Goal: Transaction & Acquisition: Purchase product/service

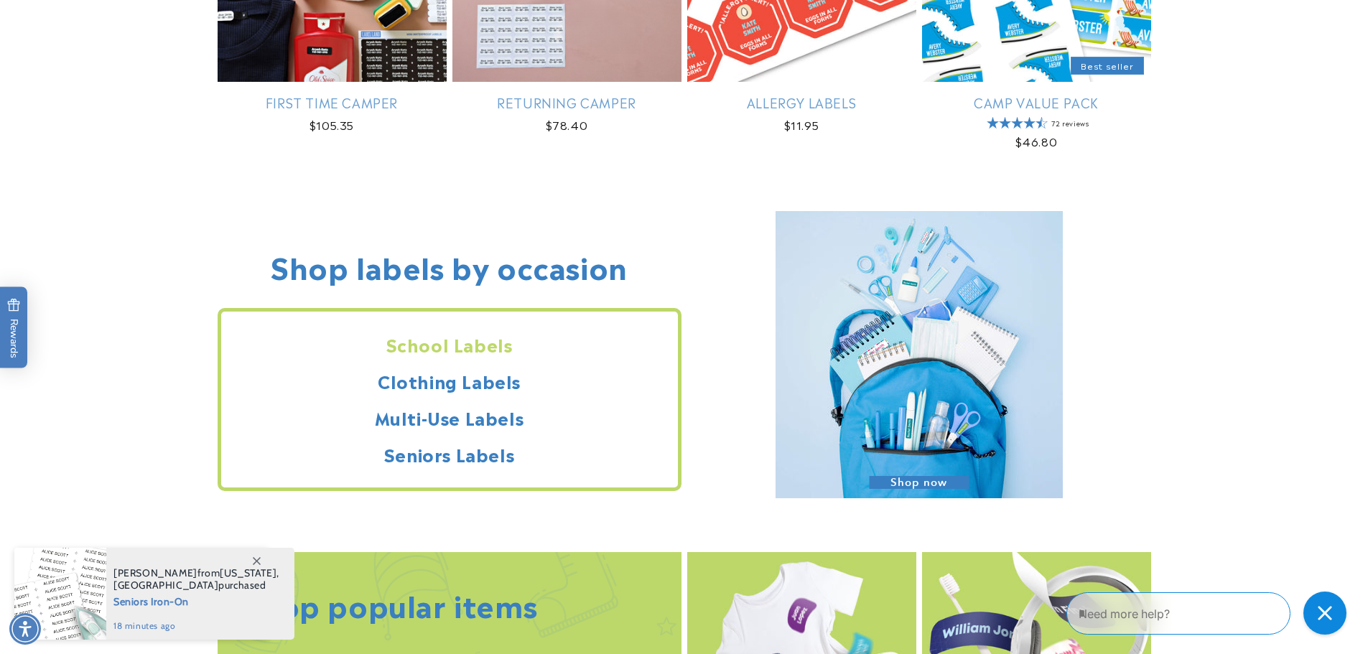
scroll to position [1221, 0]
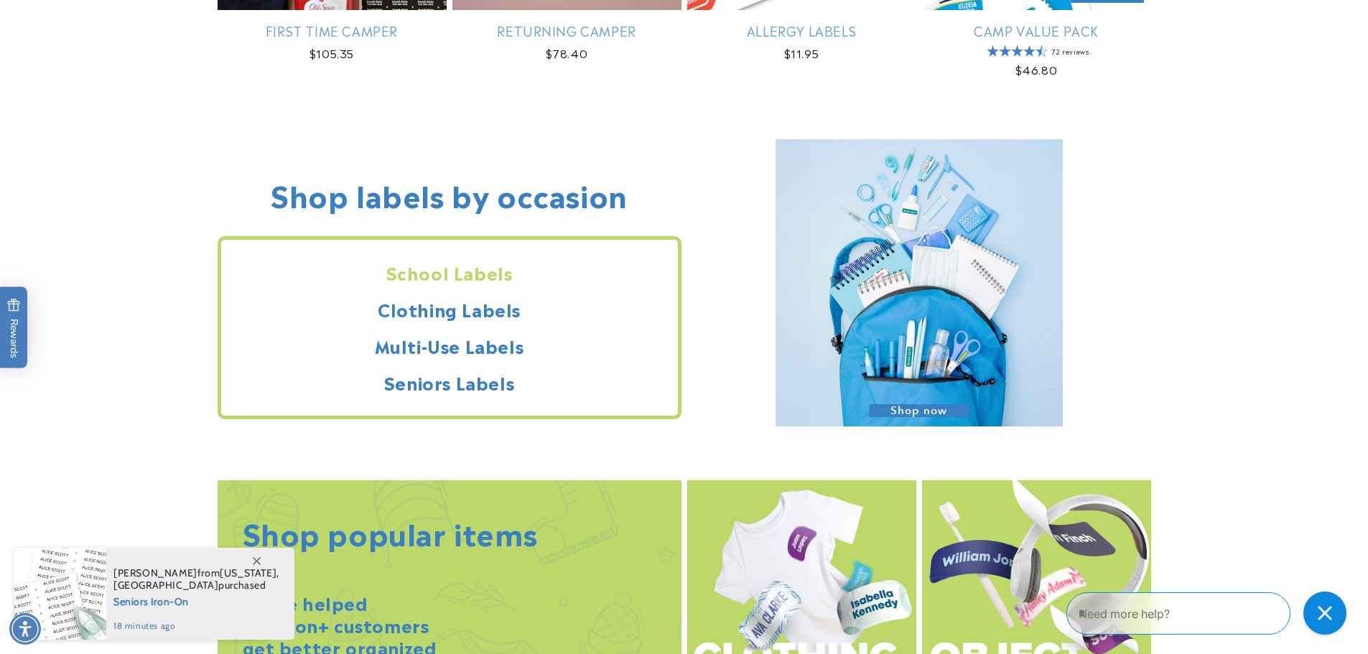
click at [496, 280] on h2 "School Labels" at bounding box center [449, 272] width 457 height 22
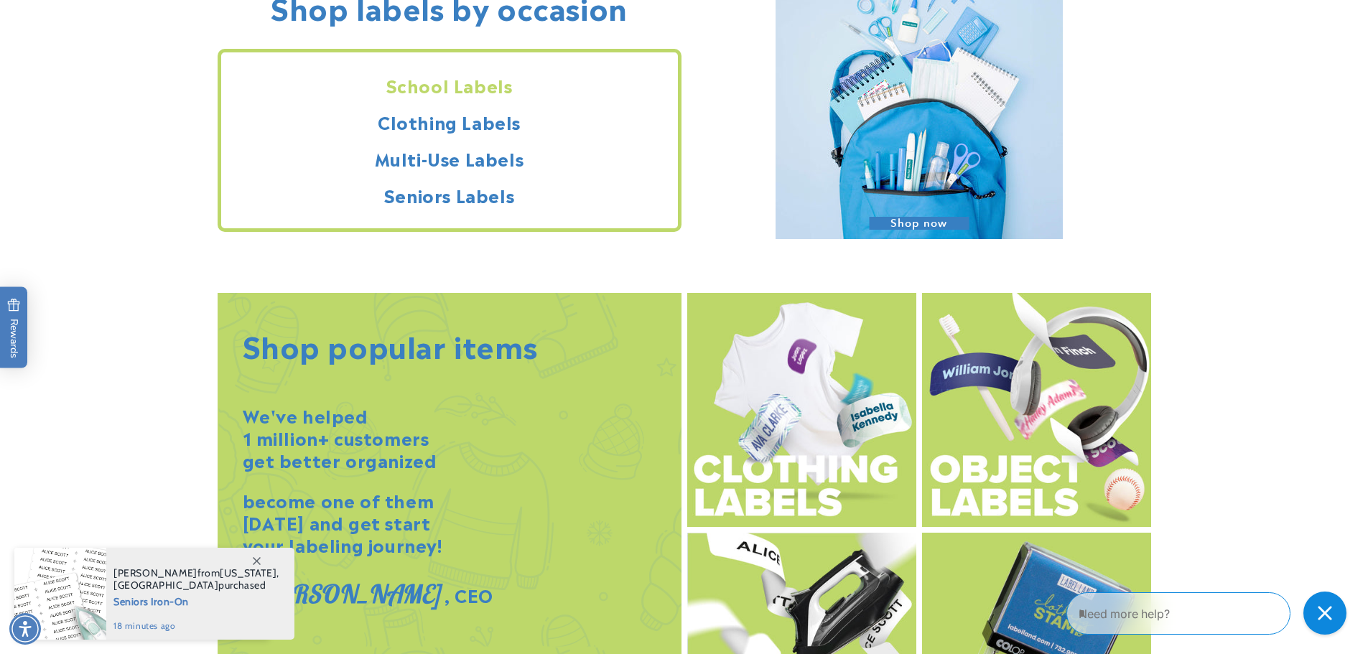
scroll to position [1436, 0]
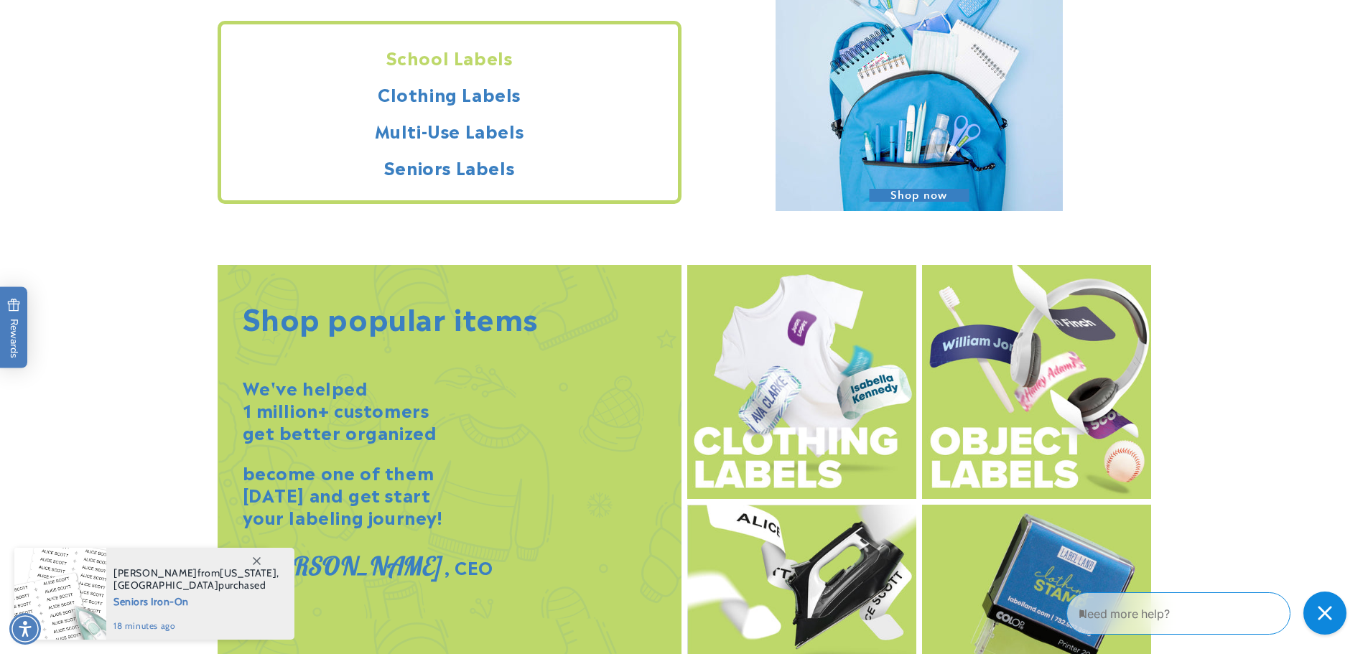
click at [481, 60] on h2 "School Labels" at bounding box center [449, 57] width 457 height 22
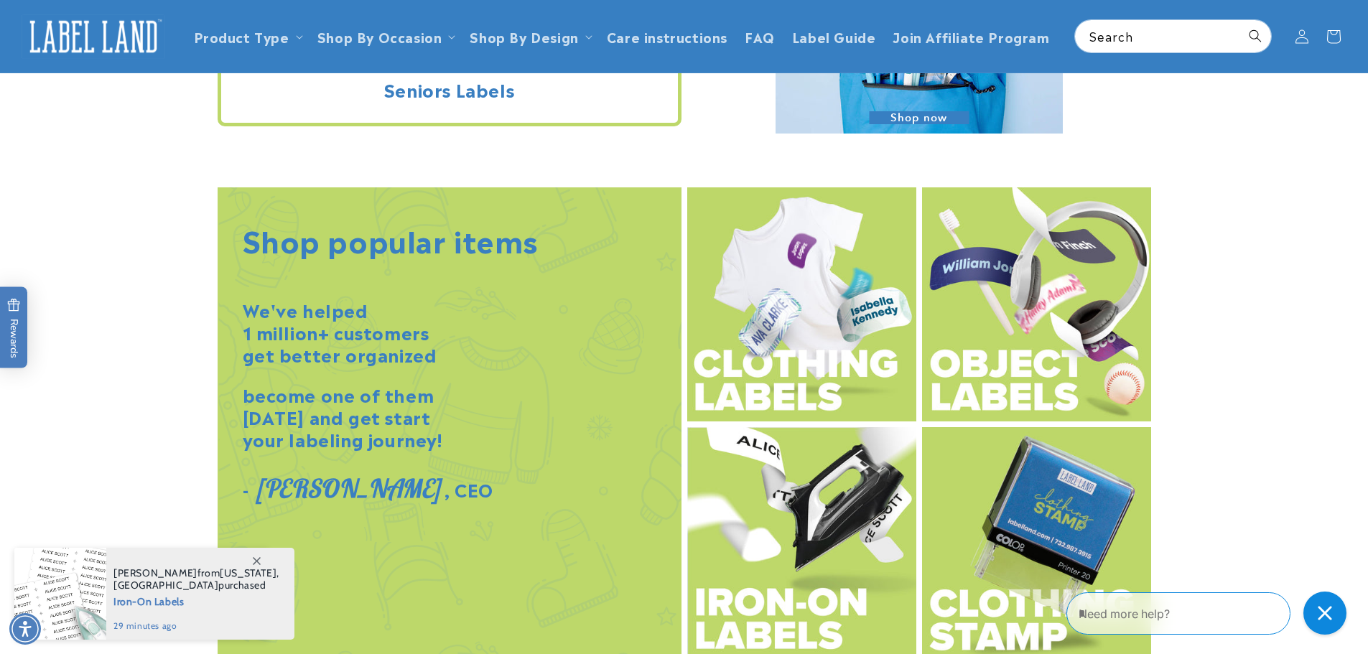
scroll to position [1508, 0]
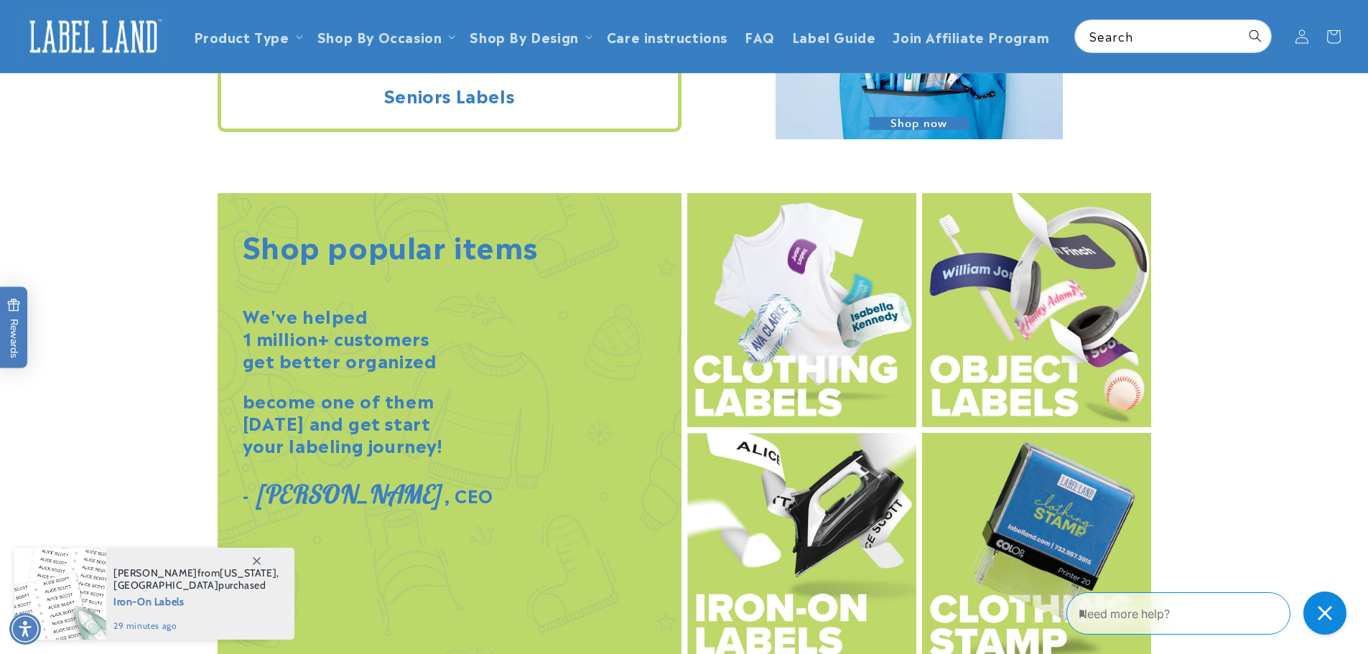
click at [1028, 322] on img at bounding box center [1036, 310] width 229 height 234
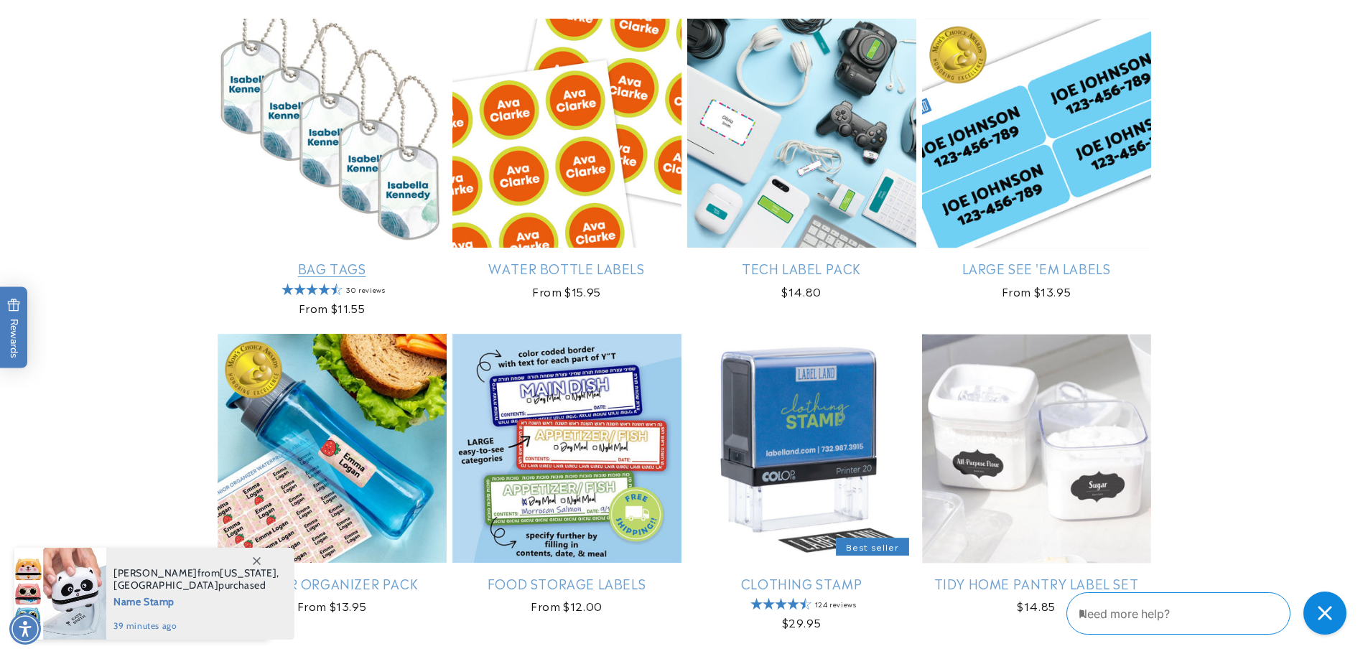
scroll to position [1221, 0]
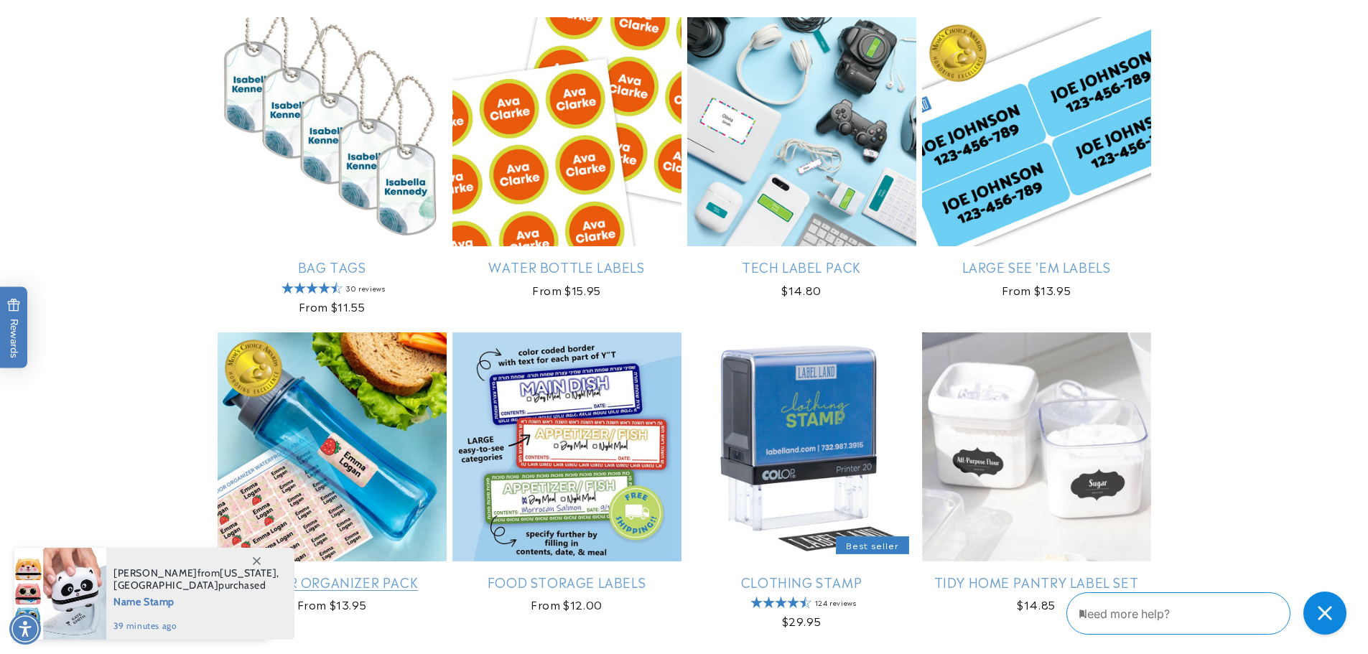
click at [362, 582] on link "Junior Organizer Pack" at bounding box center [332, 582] width 229 height 17
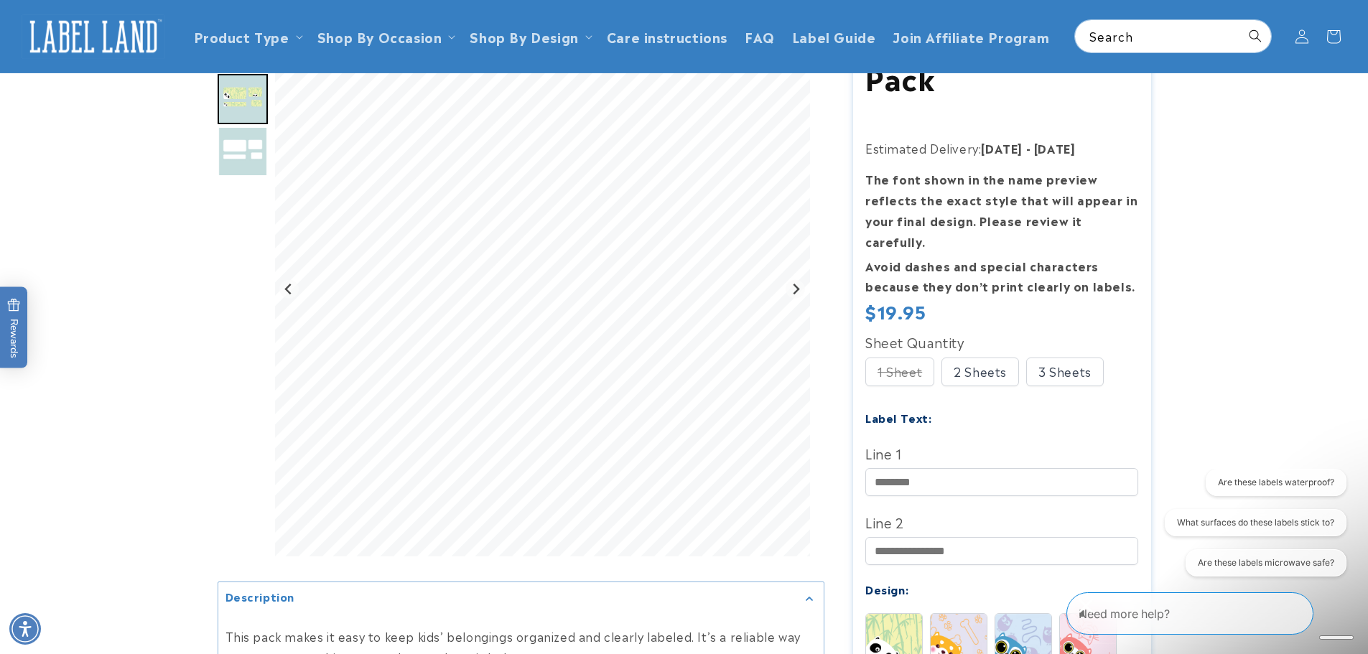
scroll to position [144, 0]
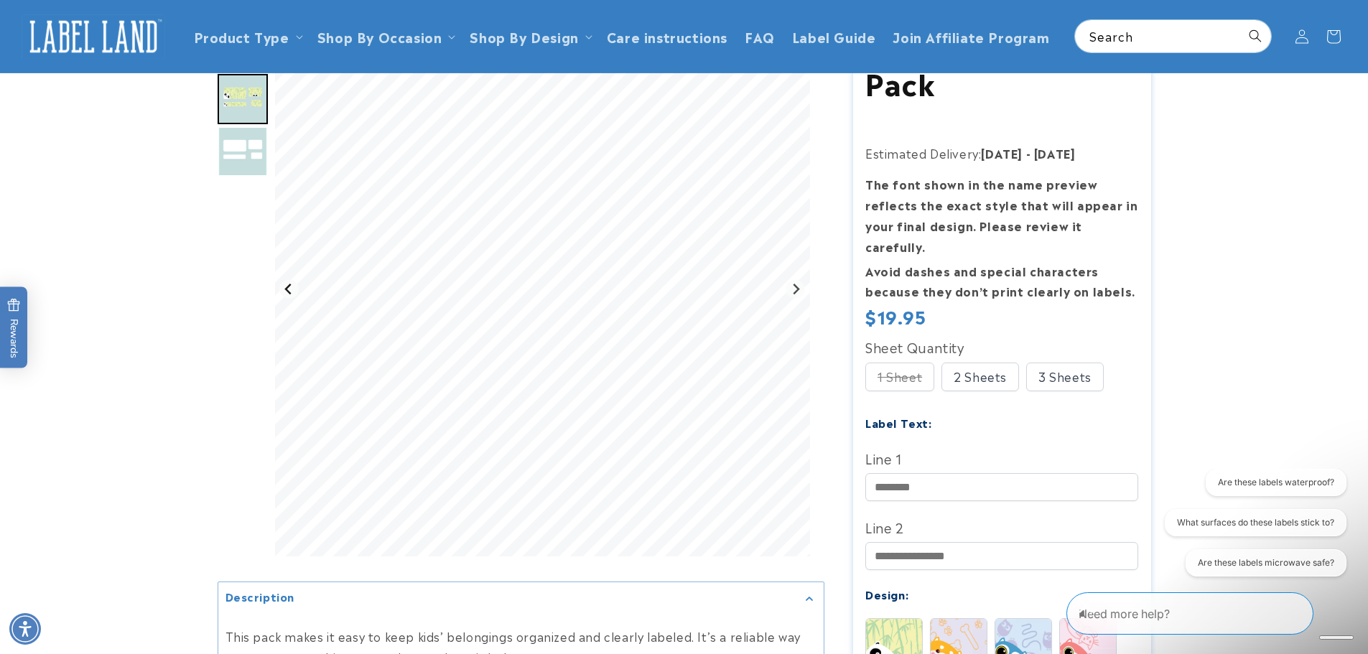
click at [292, 294] on icon "Previous slide" at bounding box center [288, 289] width 11 height 11
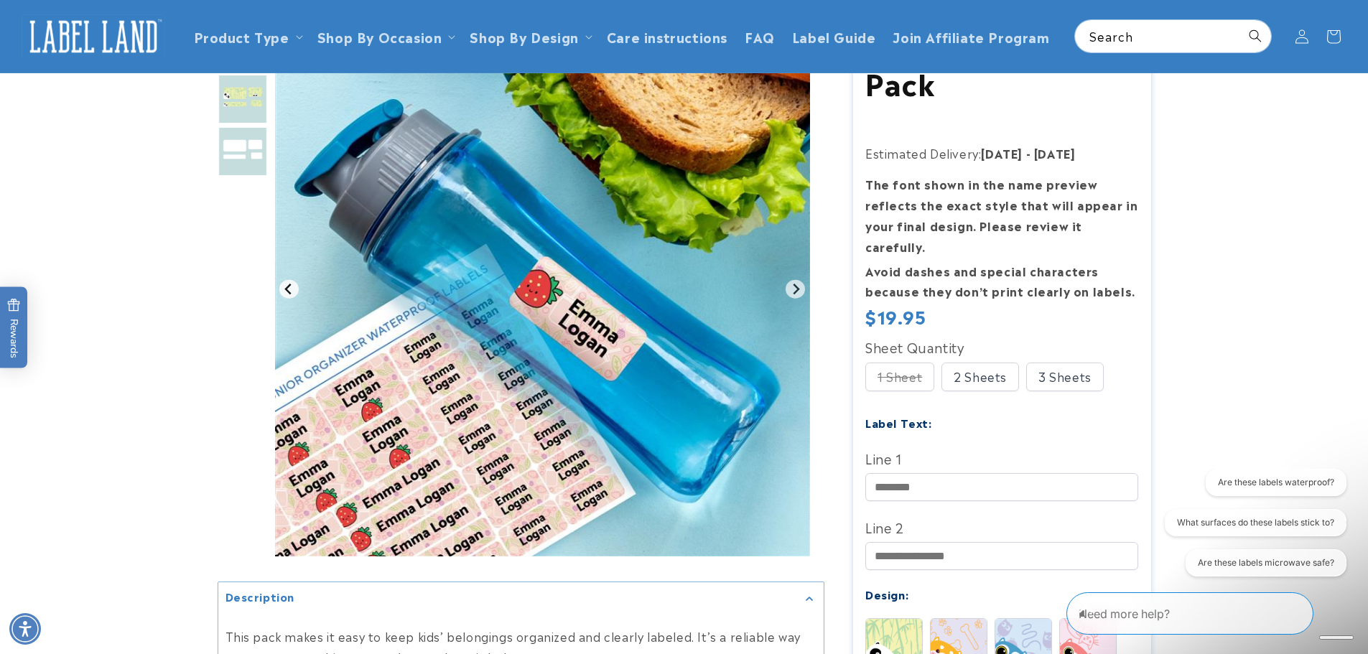
click at [292, 294] on icon "Go to last slide" at bounding box center [288, 289] width 11 height 11
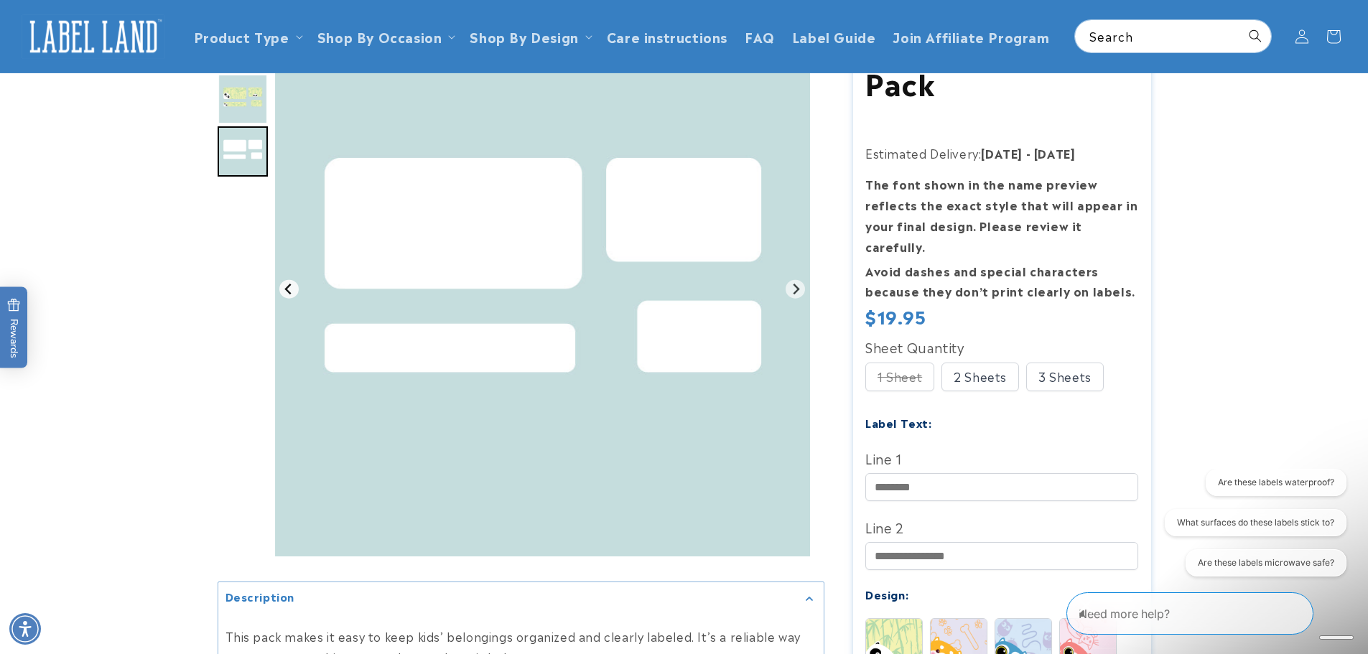
click at [292, 294] on icon "Previous slide" at bounding box center [288, 289] width 11 height 11
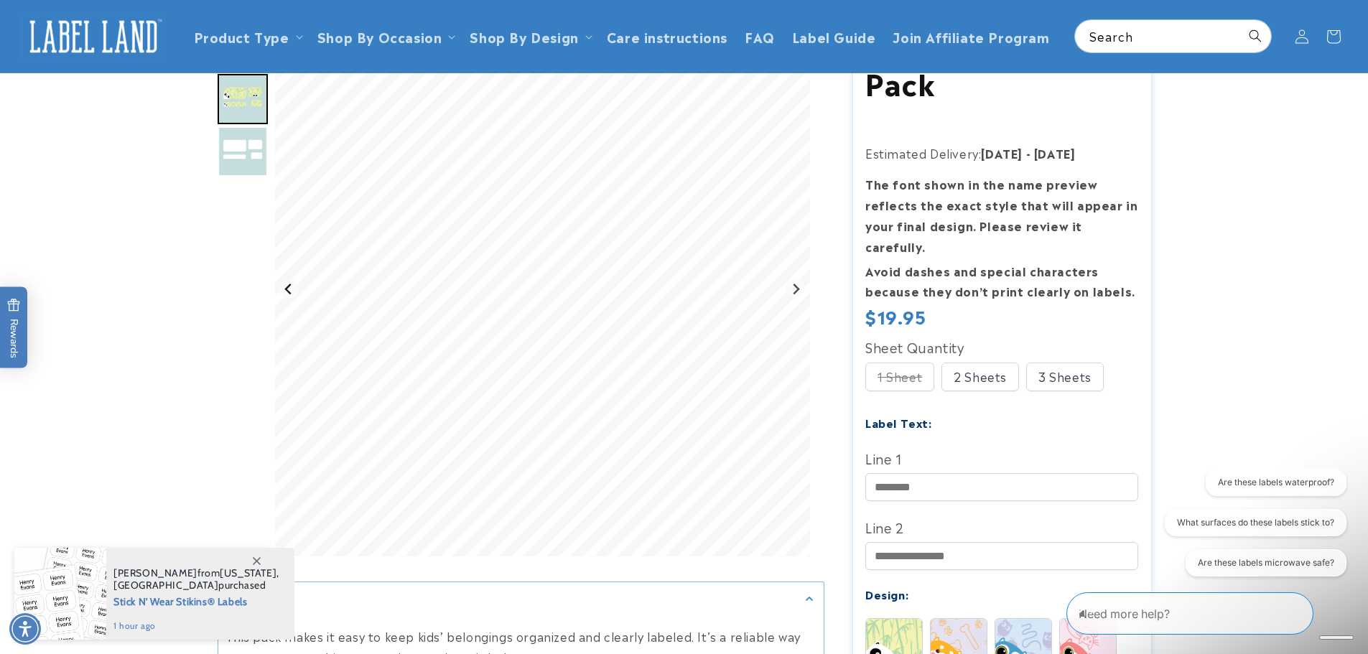
click at [292, 294] on icon "Previous slide" at bounding box center [288, 289] width 11 height 11
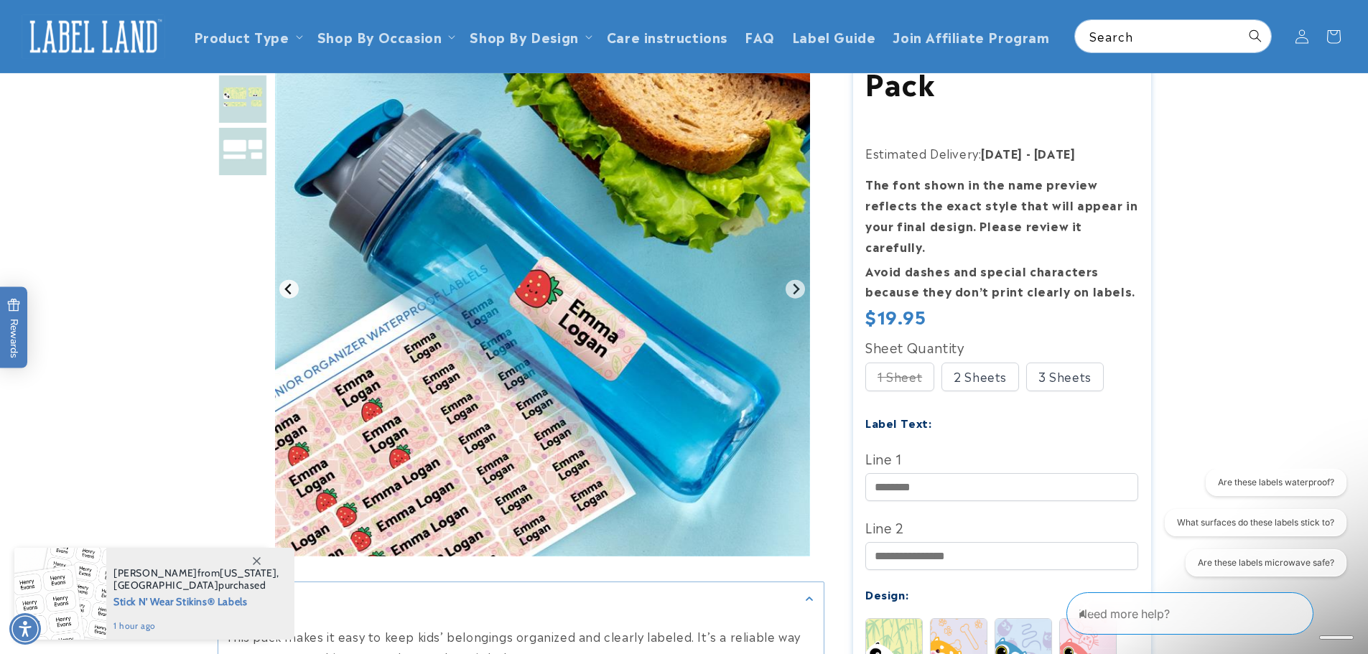
click at [292, 294] on icon "Go to last slide" at bounding box center [288, 289] width 11 height 11
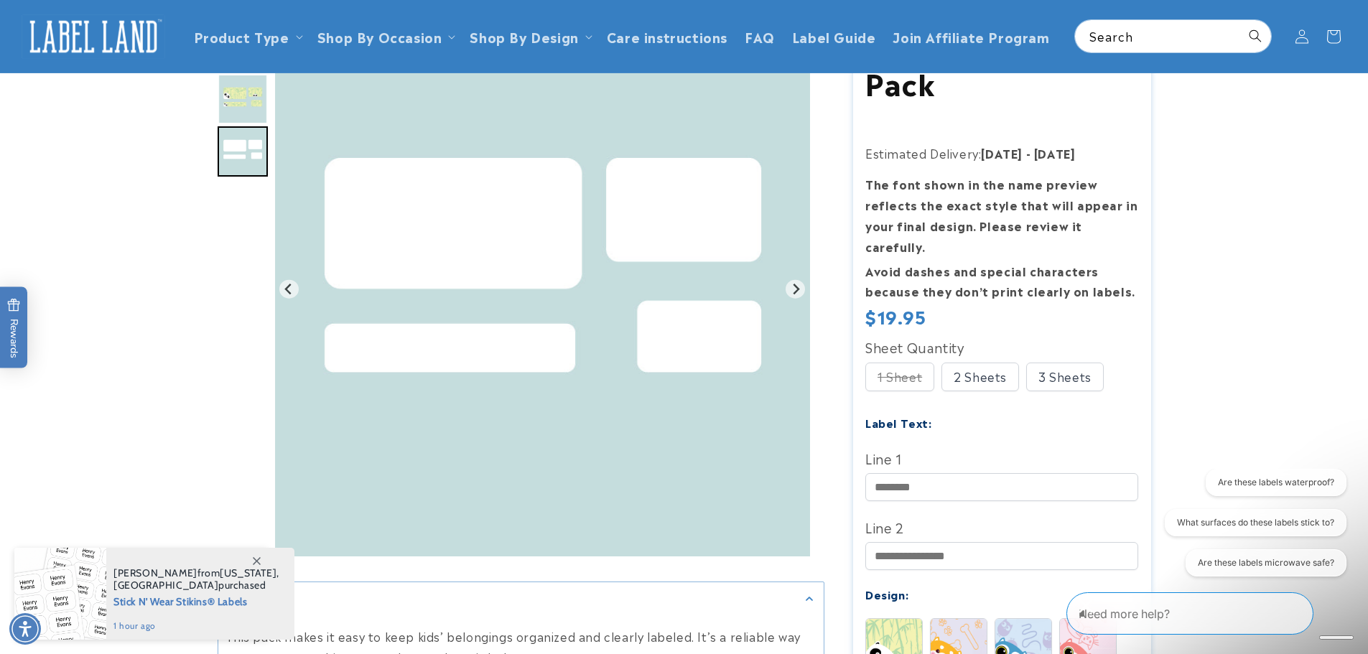
click at [1038, 363] on div "3 Sheets" at bounding box center [1065, 377] width 78 height 29
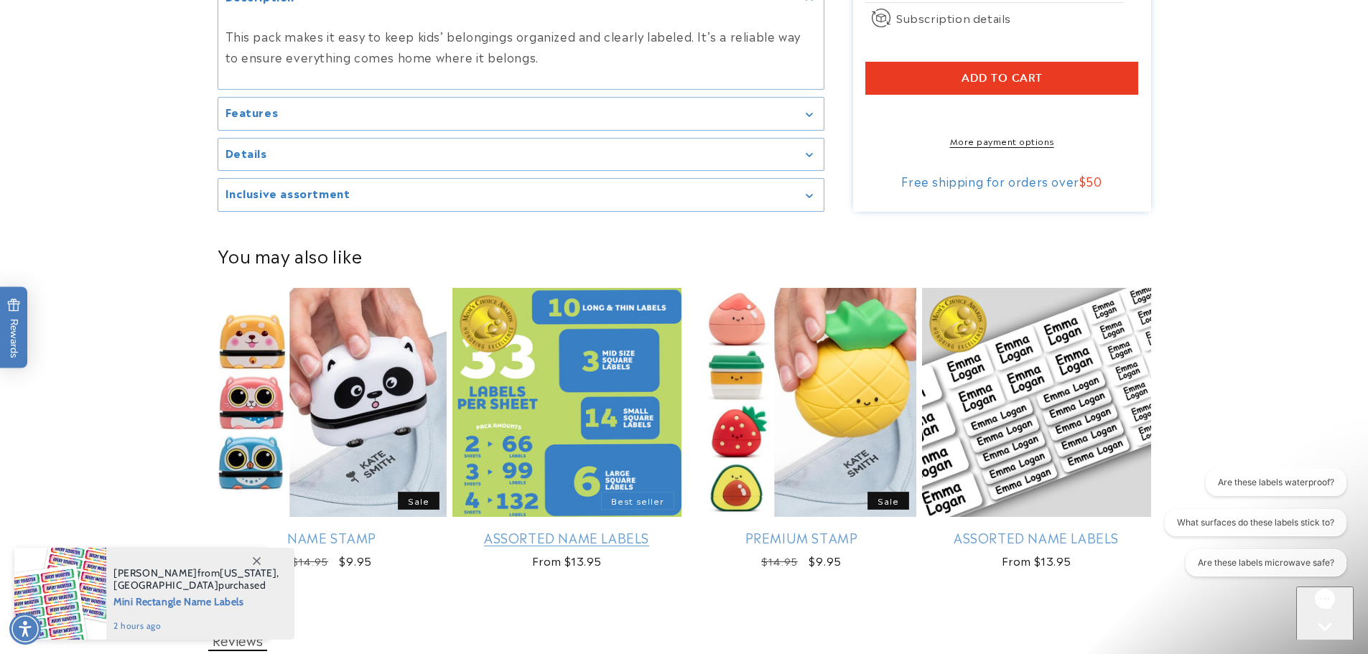
scroll to position [1221, 0]
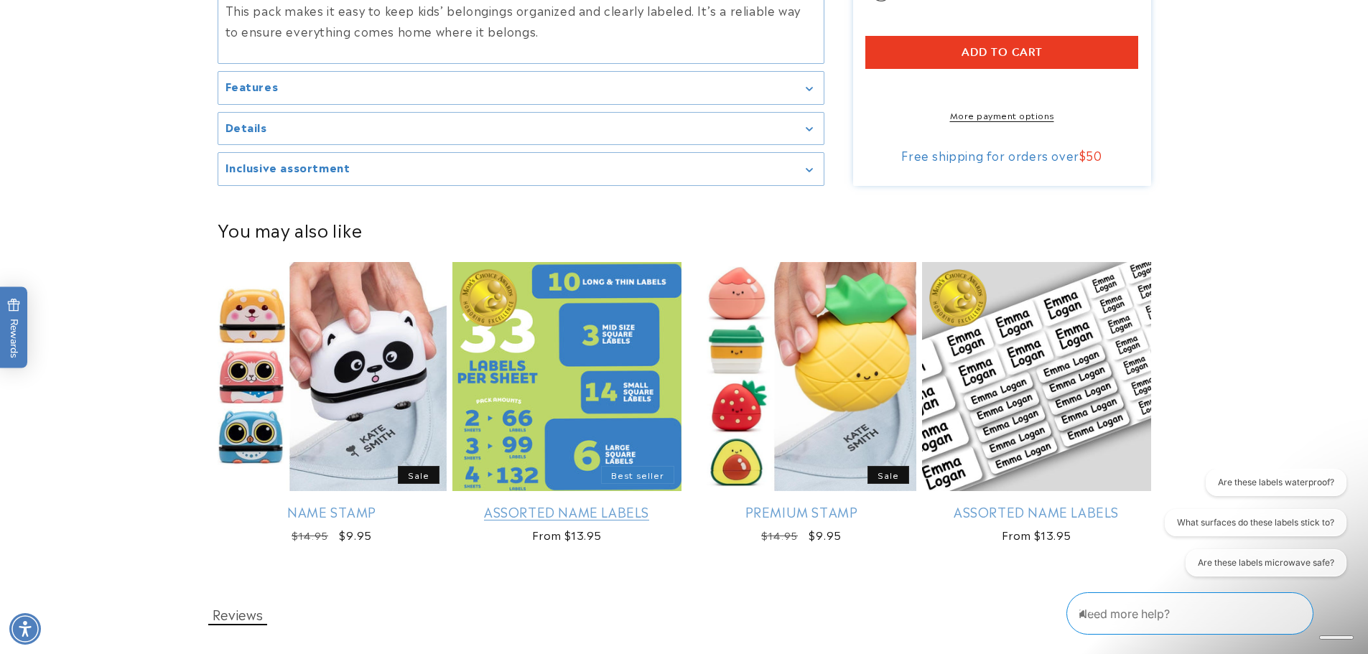
click at [597, 508] on link "Assorted Name Labels" at bounding box center [566, 511] width 229 height 17
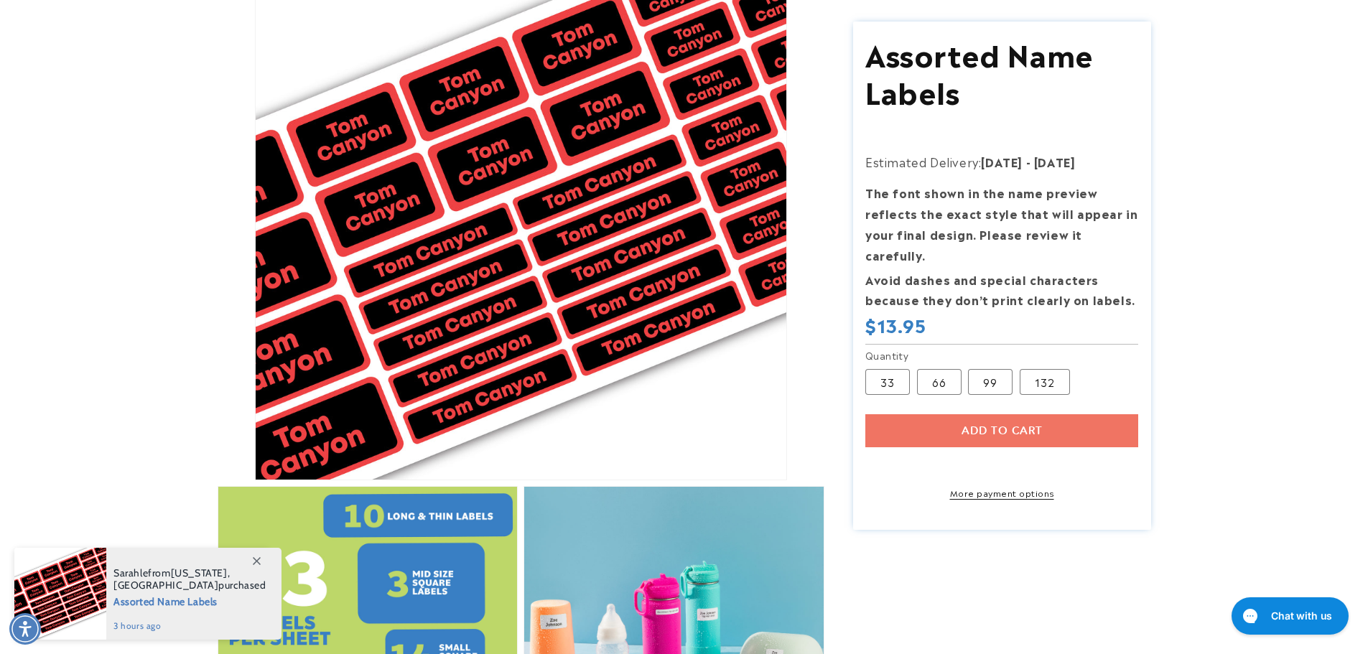
scroll to position [287, 0]
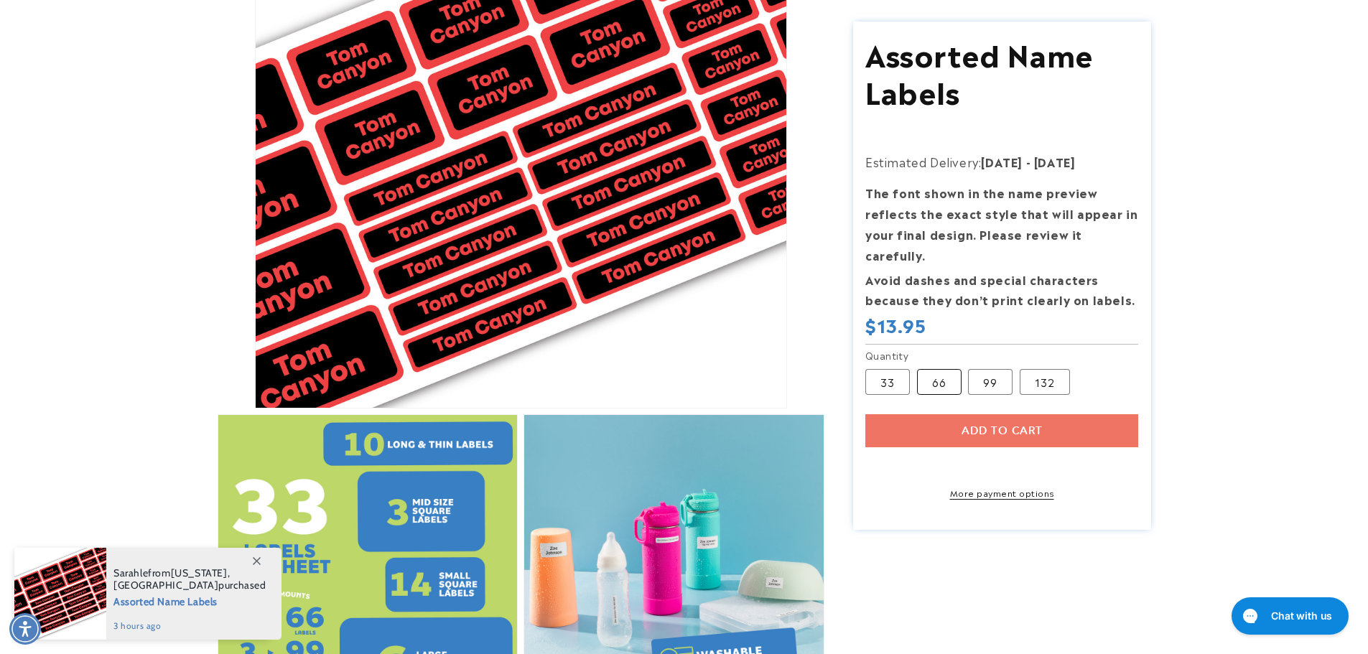
click at [926, 368] on label "66 Variant sold out or unavailable" at bounding box center [939, 381] width 45 height 26
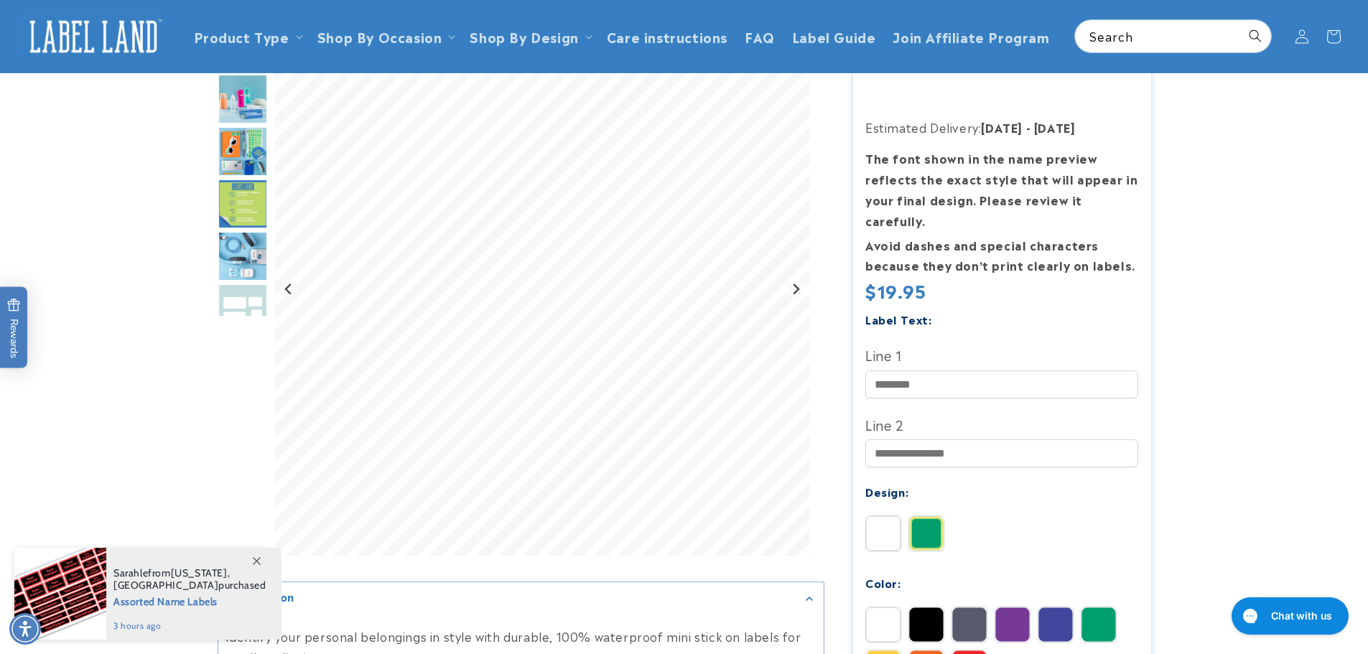
scroll to position [144, 0]
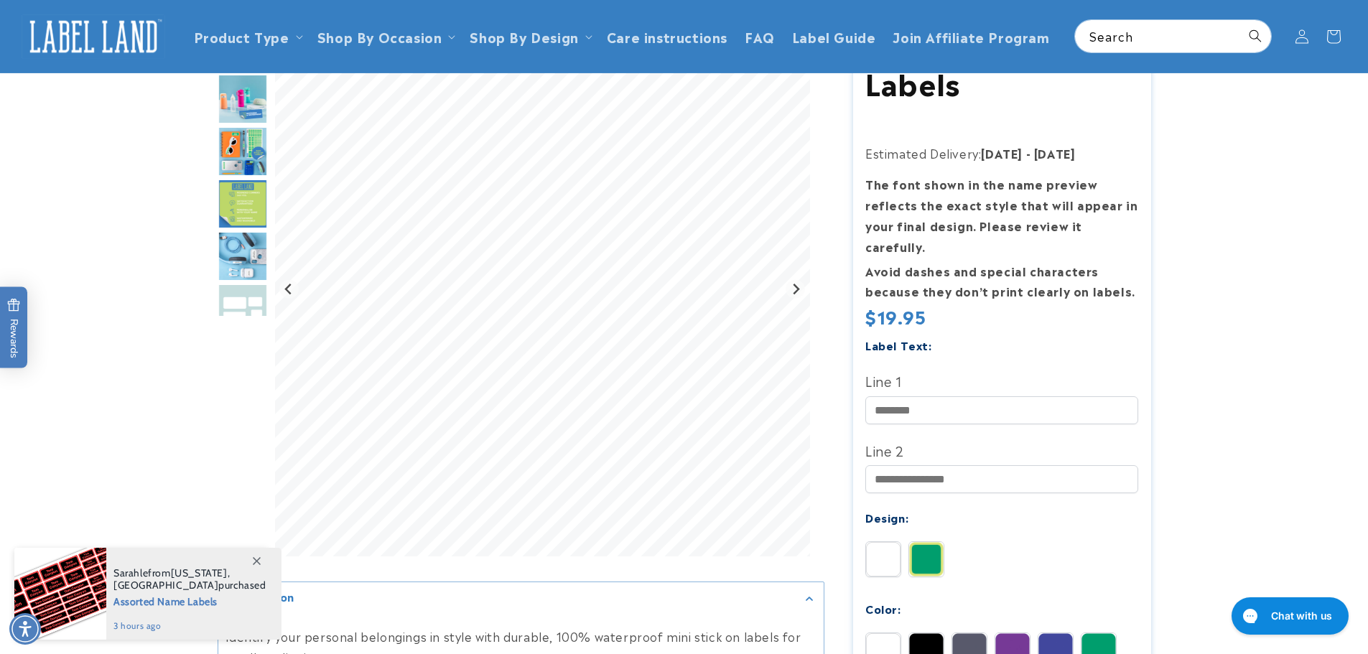
click at [255, 103] on img "Go to slide 3" at bounding box center [243, 99] width 50 height 50
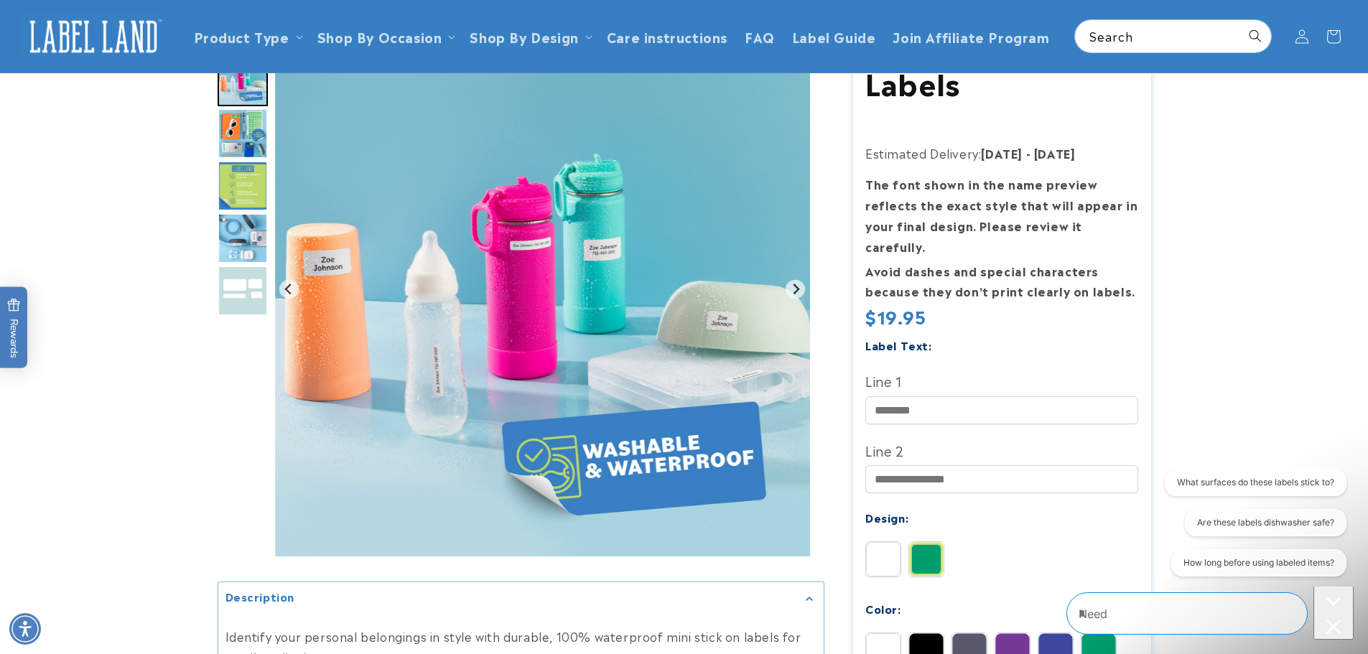
scroll to position [0, 0]
click at [252, 141] on img "Go to slide 4" at bounding box center [243, 133] width 50 height 50
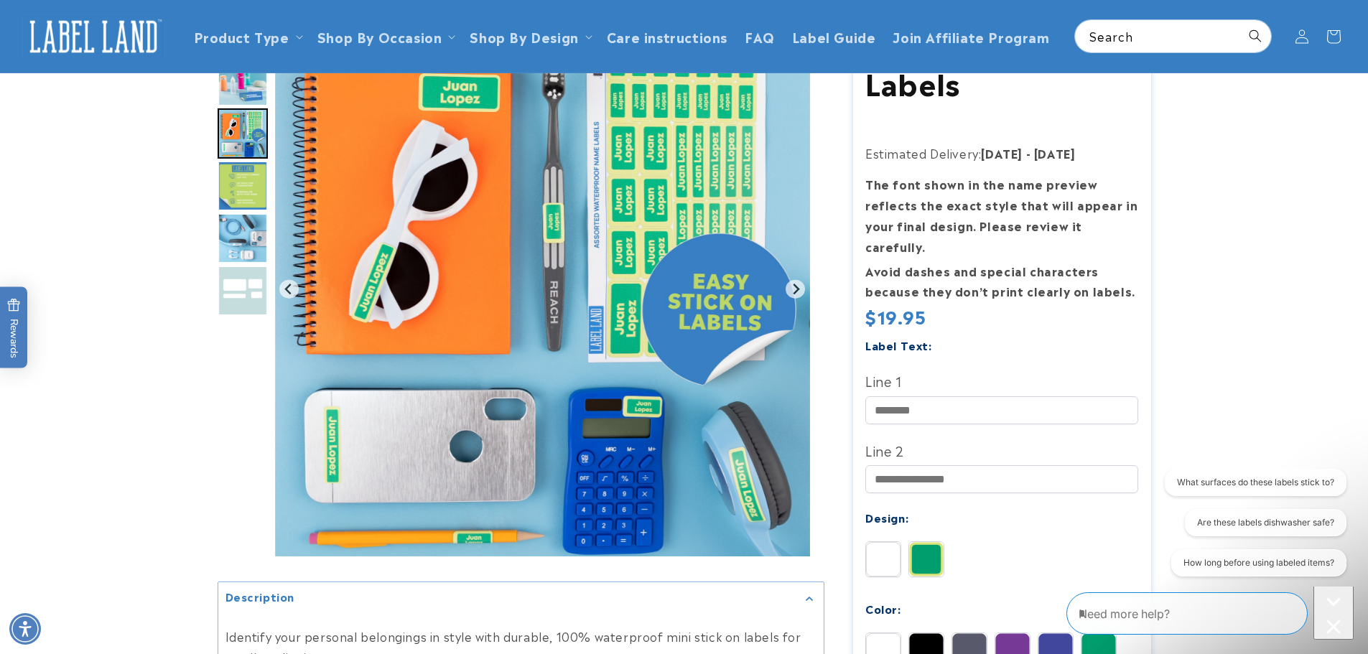
click at [243, 185] on img "Go to slide 5" at bounding box center [243, 186] width 50 height 50
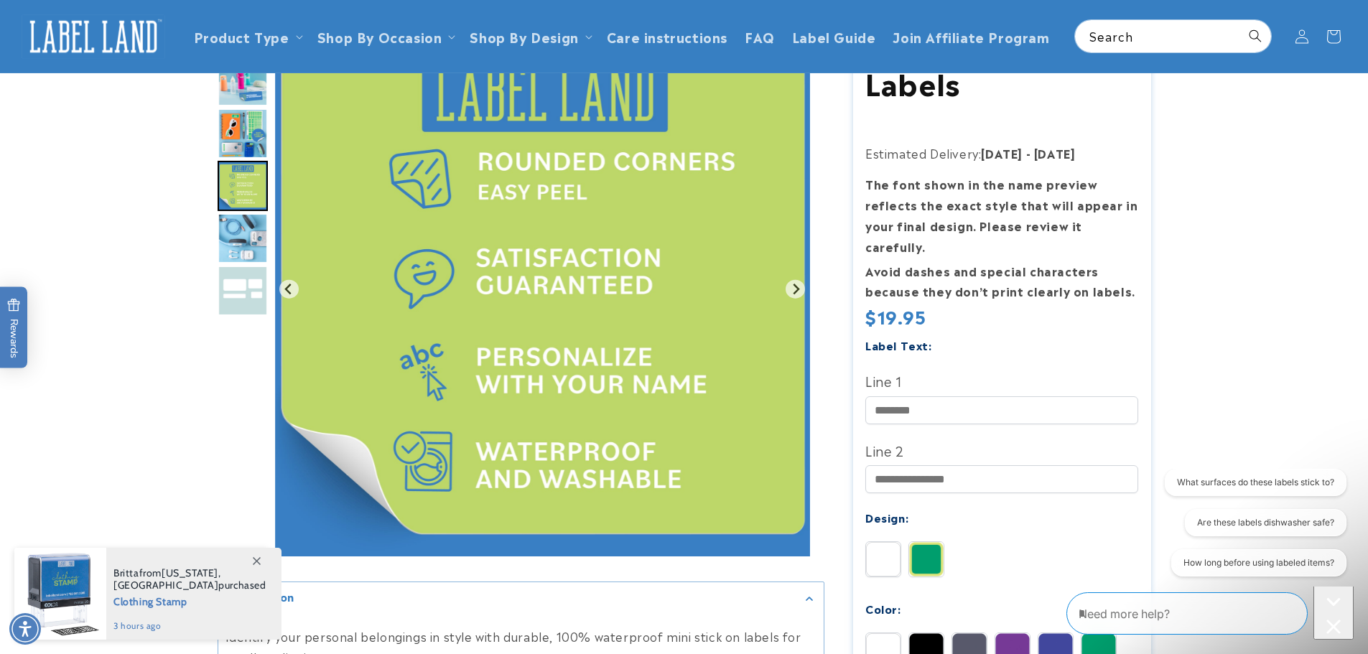
click at [242, 243] on img "Go to slide 6" at bounding box center [243, 238] width 50 height 50
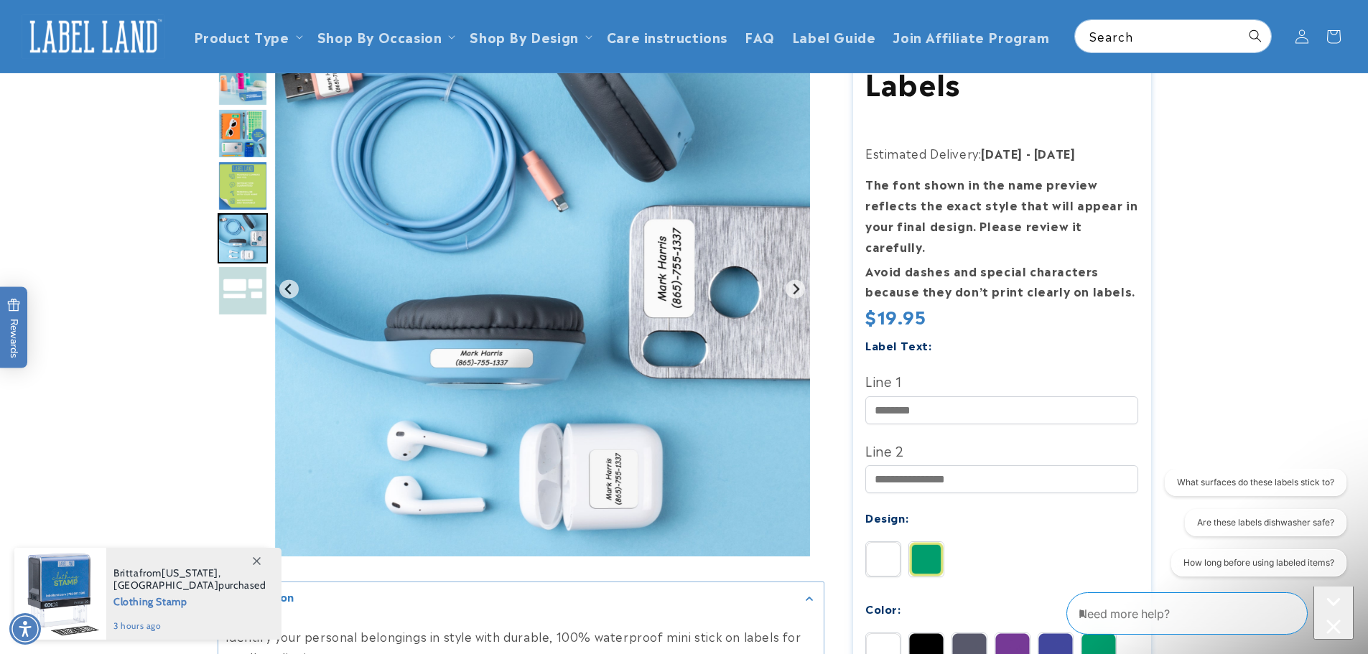
click at [250, 302] on img "Go to slide 7" at bounding box center [243, 291] width 50 height 50
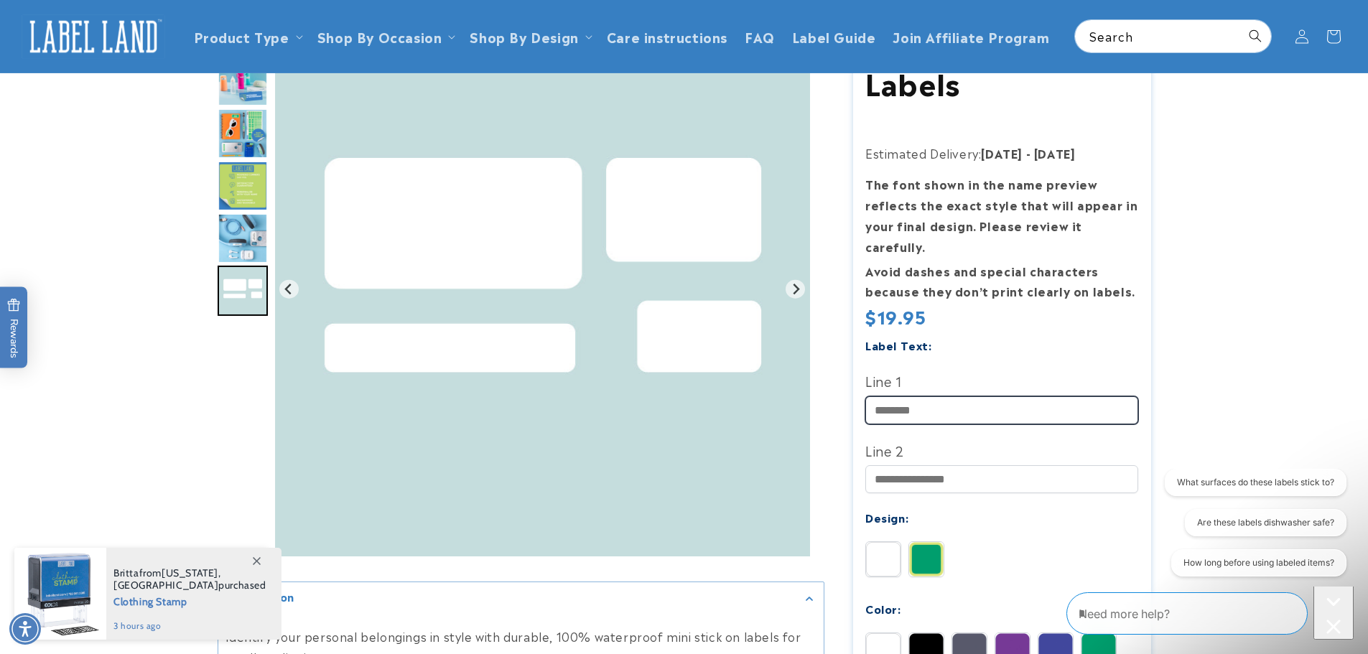
click at [886, 396] on input "Line 1" at bounding box center [1001, 410] width 273 height 28
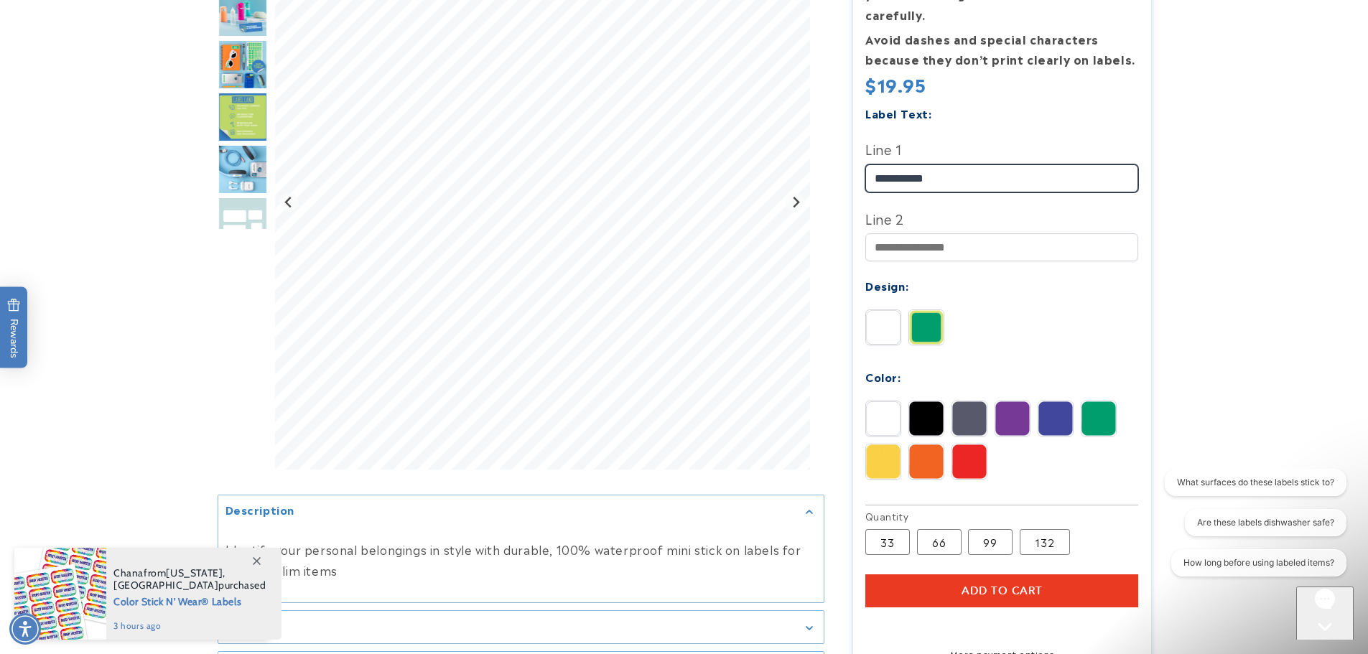
scroll to position [431, 0]
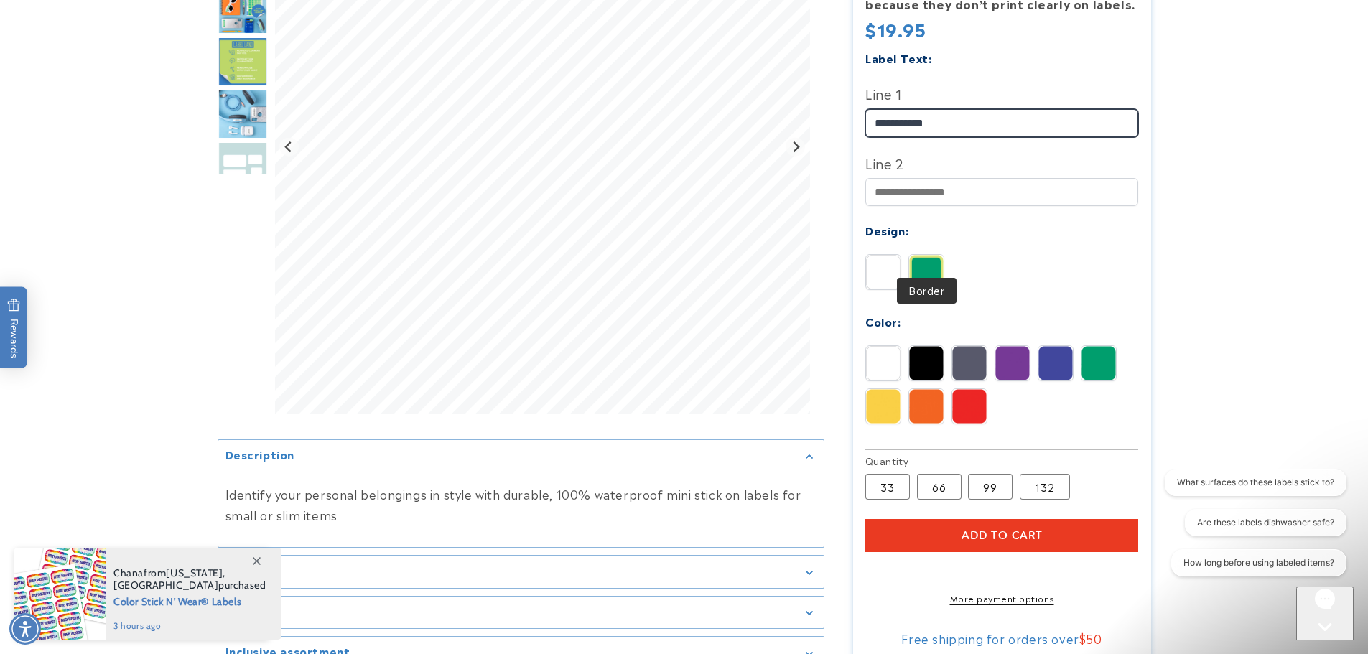
type input "**********"
click at [933, 258] on img at bounding box center [926, 272] width 34 height 34
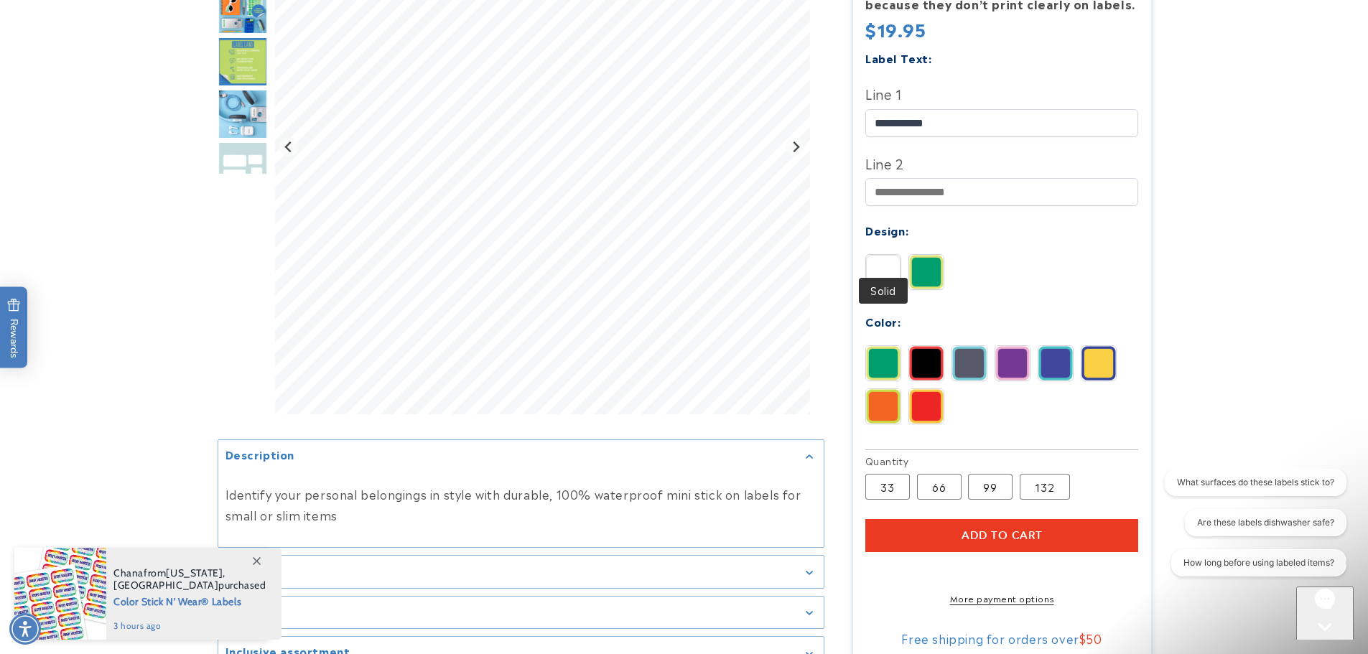
click at [885, 264] on img at bounding box center [883, 272] width 34 height 34
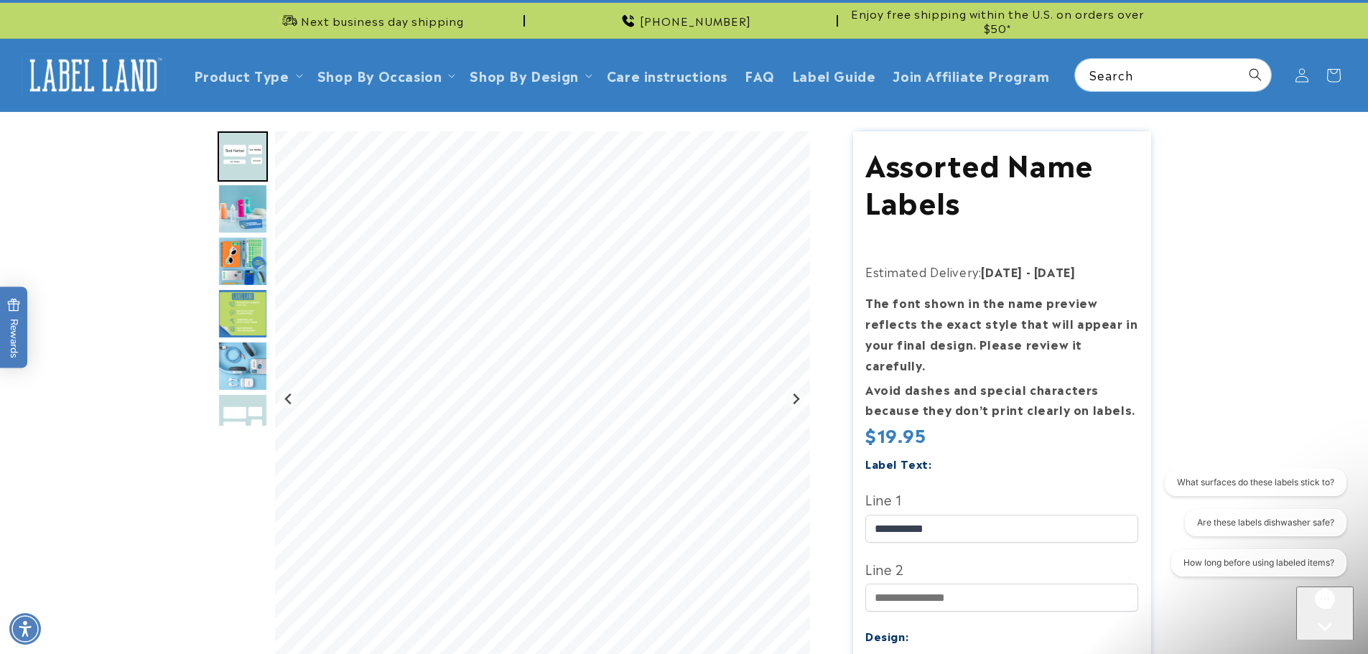
scroll to position [0, 0]
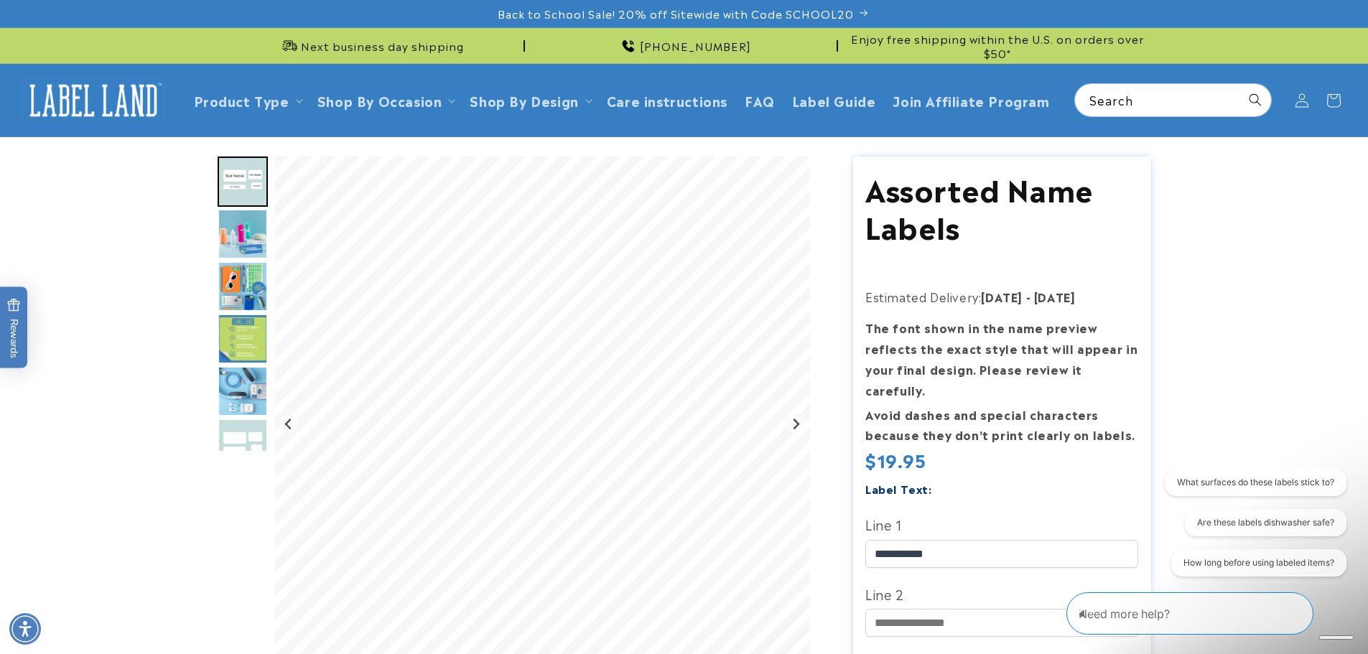
click at [271, 270] on div "Gallery Viewer" at bounding box center [521, 428] width 607 height 542
drag, startPoint x: 233, startPoint y: 285, endPoint x: 241, endPoint y: 284, distance: 8.0
click at [235, 285] on img "Go to slide 4" at bounding box center [243, 286] width 50 height 50
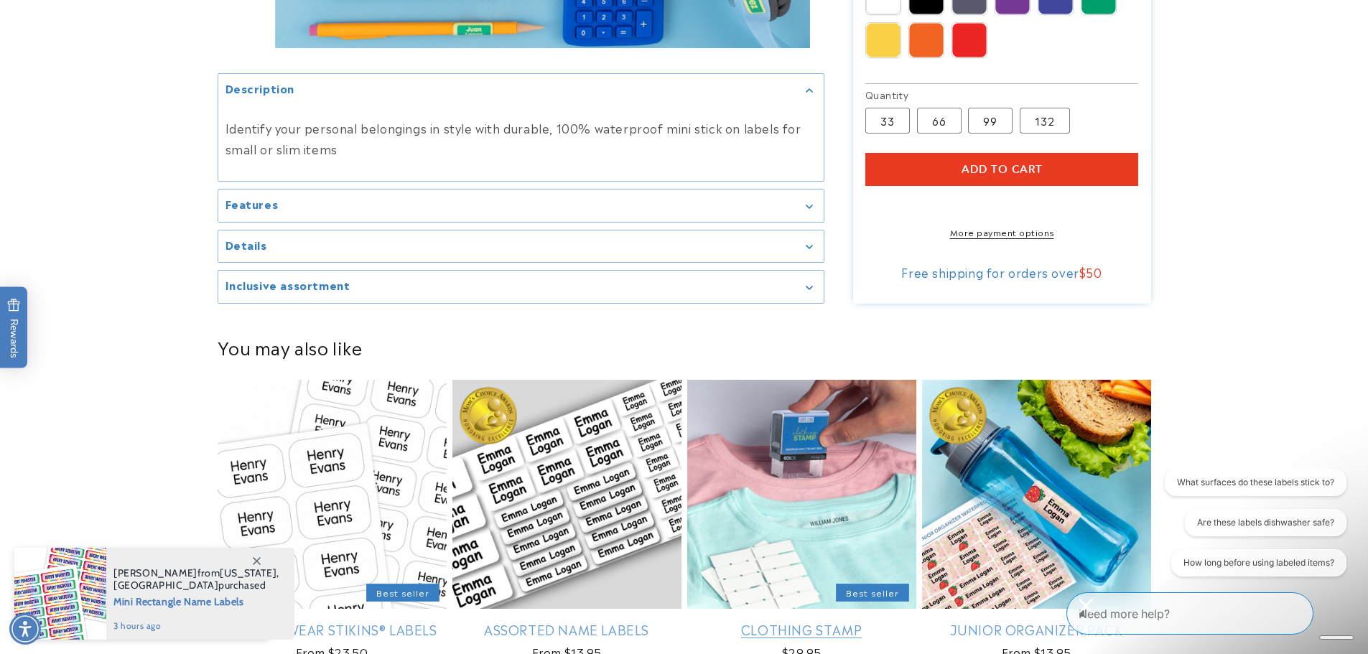
scroll to position [1077, 0]
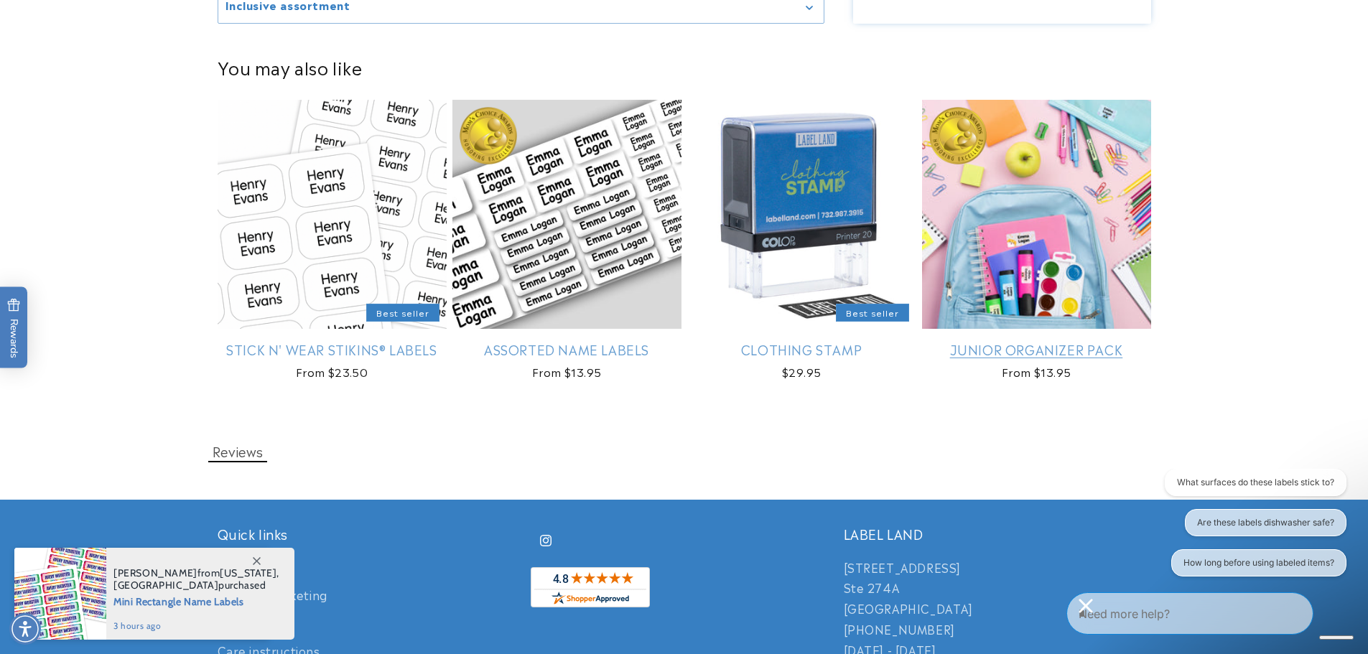
click at [971, 341] on link "Junior Organizer Pack" at bounding box center [1036, 349] width 229 height 17
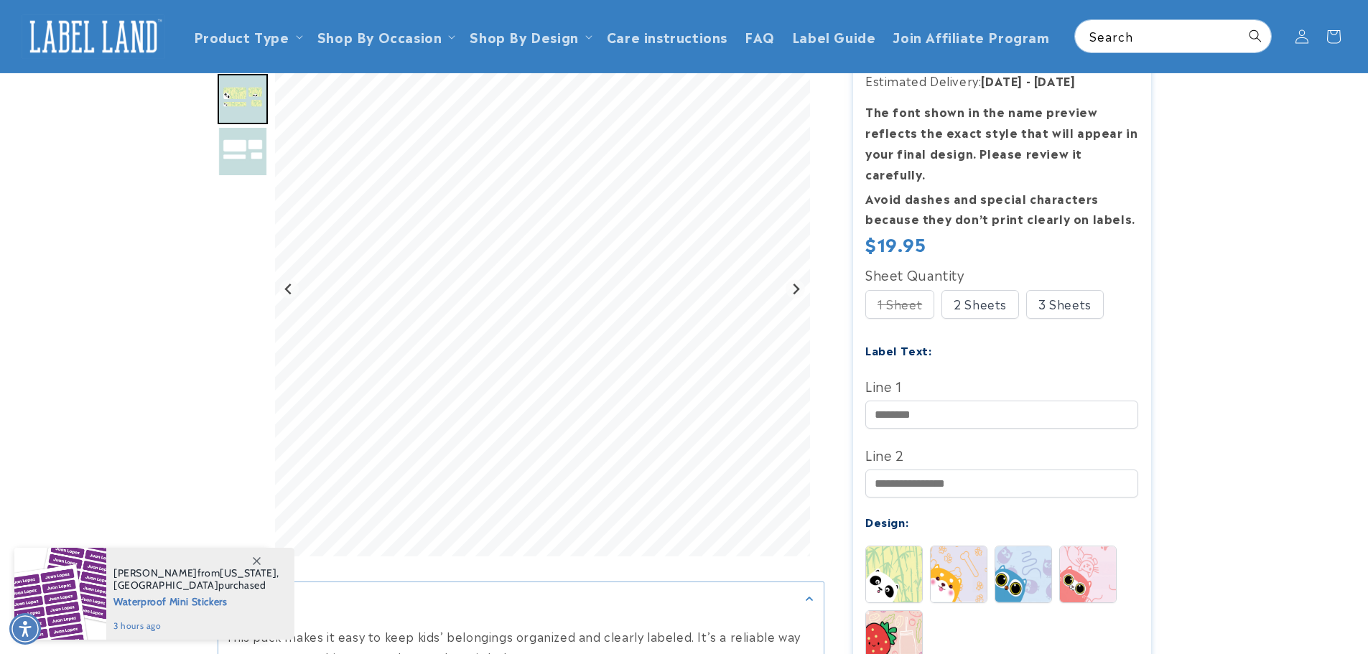
scroll to position [215, 0]
click at [893, 401] on input "Line 1" at bounding box center [1001, 415] width 273 height 28
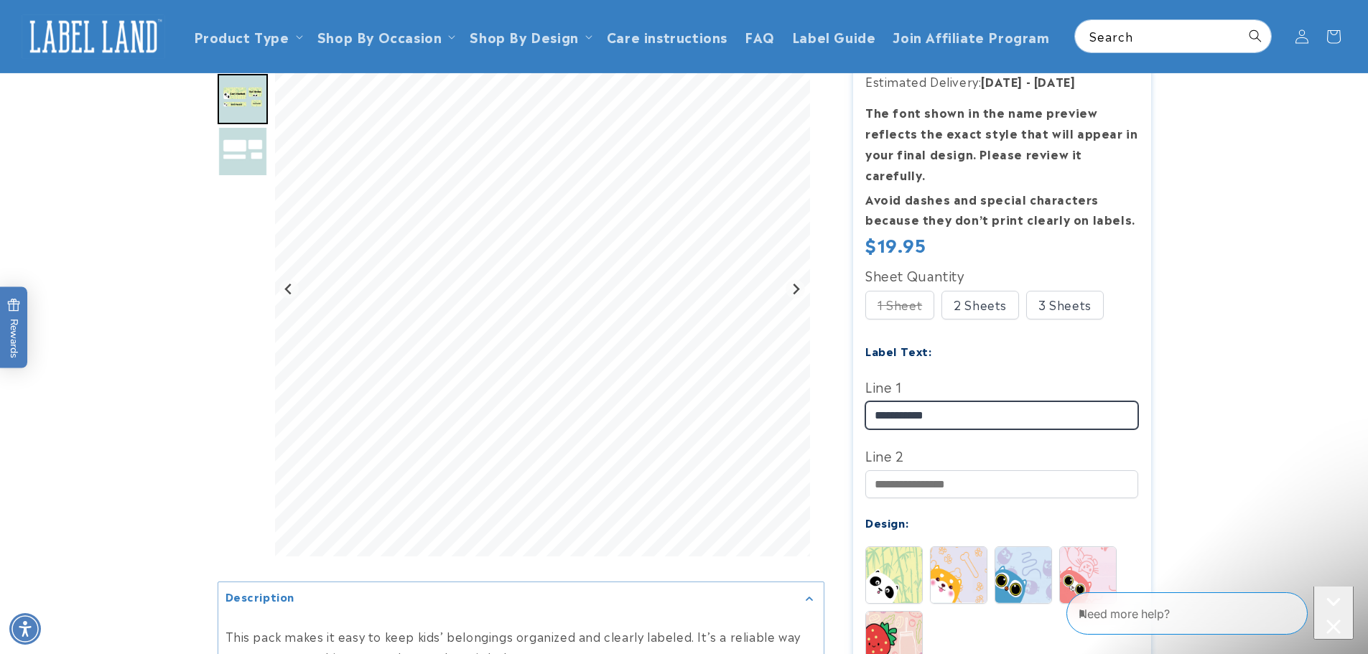
scroll to position [0, 0]
type input "**********"
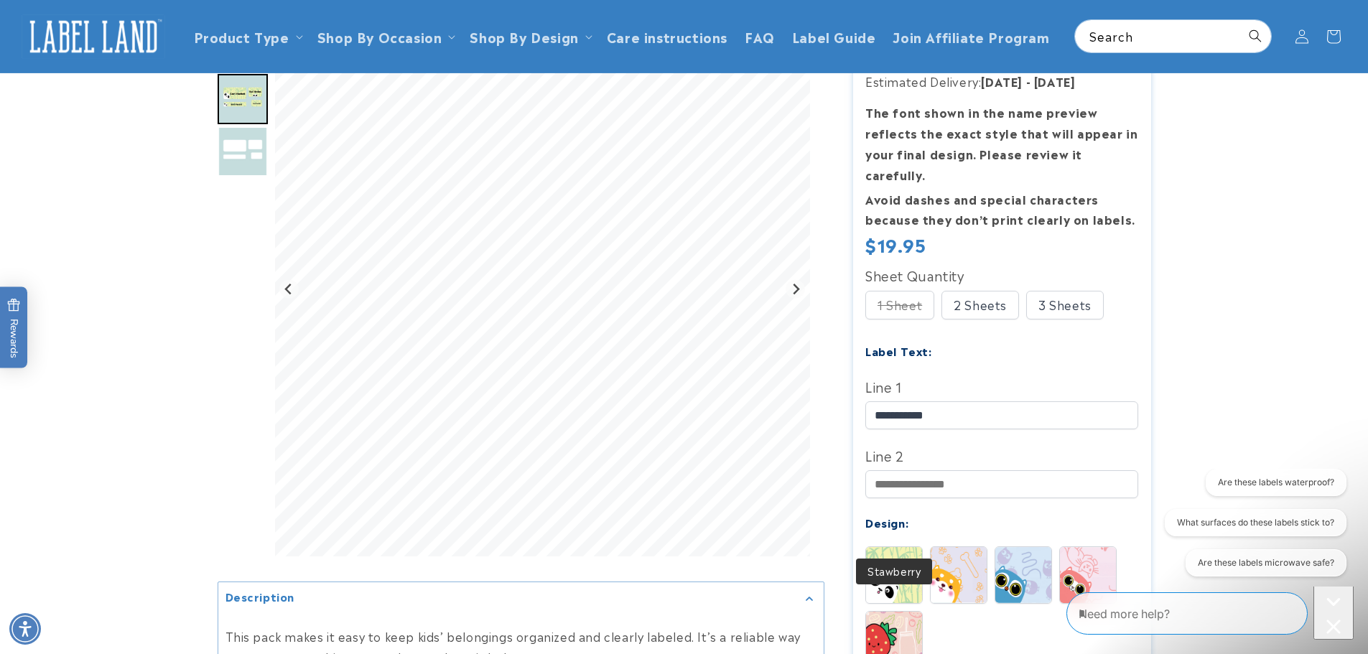
click at [882, 612] on img at bounding box center [894, 640] width 56 height 56
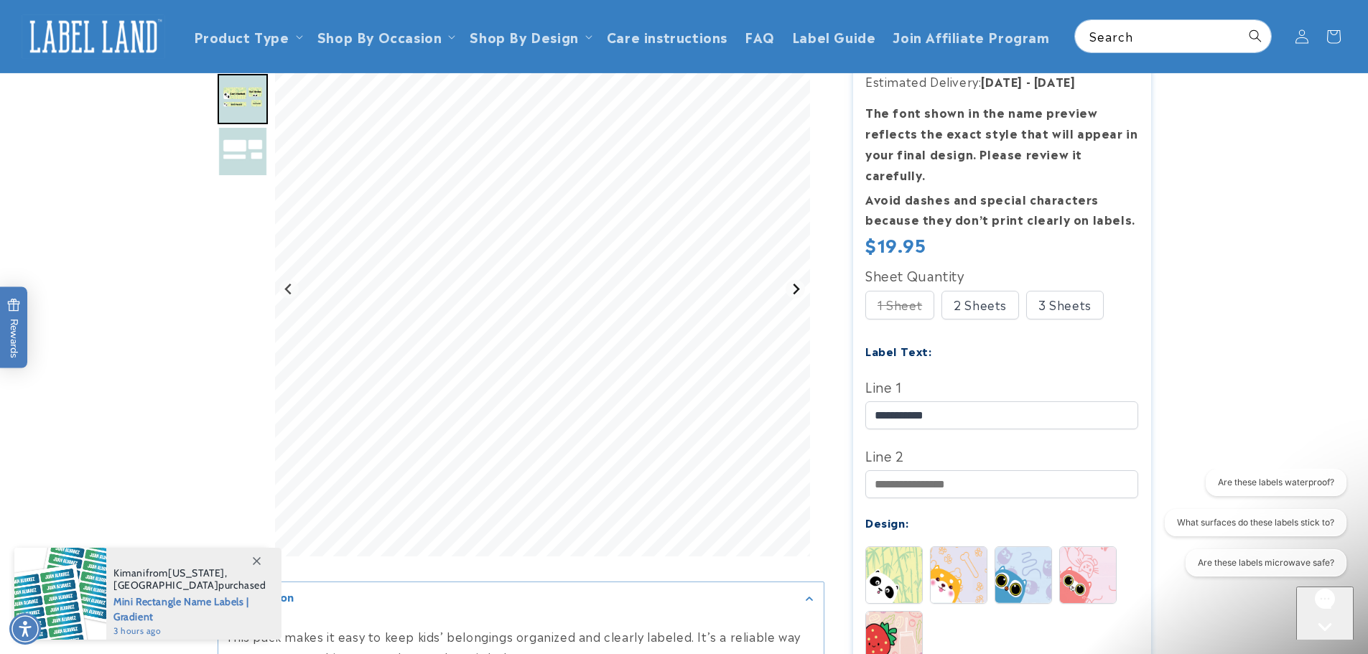
click at [791, 284] on button "Next slide" at bounding box center [795, 288] width 19 height 19
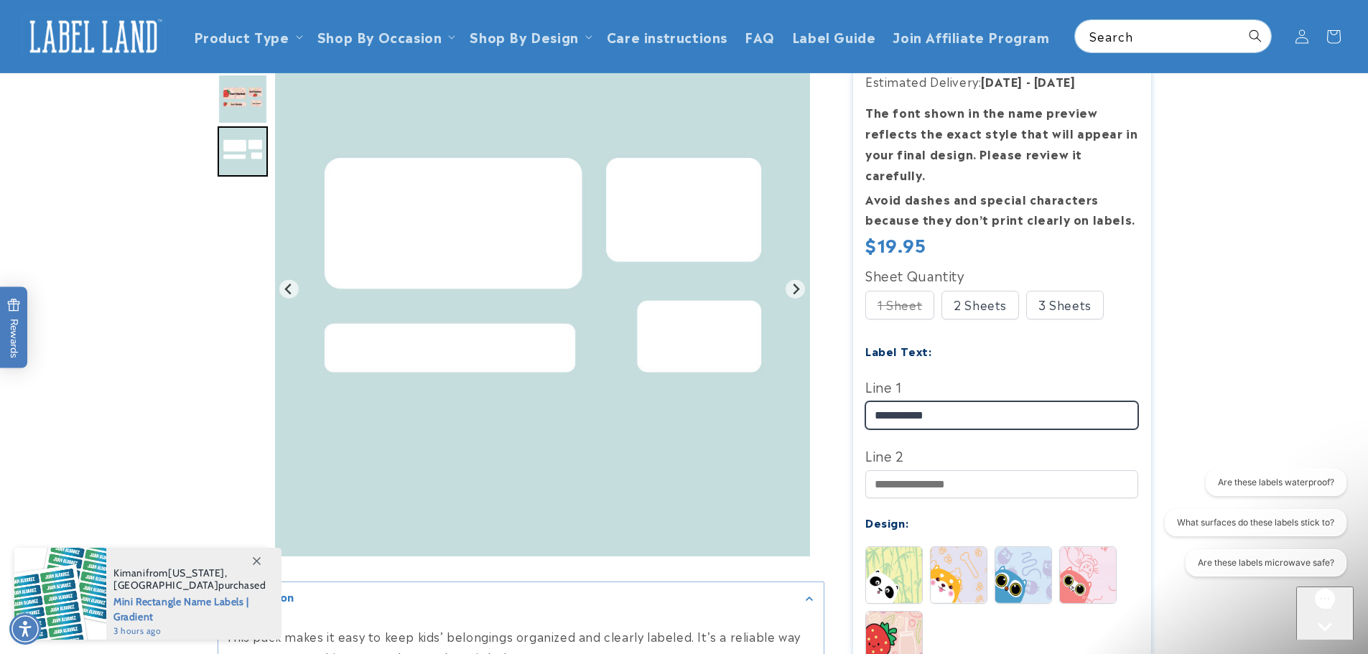
click at [953, 401] on input "**********" at bounding box center [1001, 415] width 273 height 28
click at [1086, 554] on img at bounding box center [1088, 575] width 56 height 56
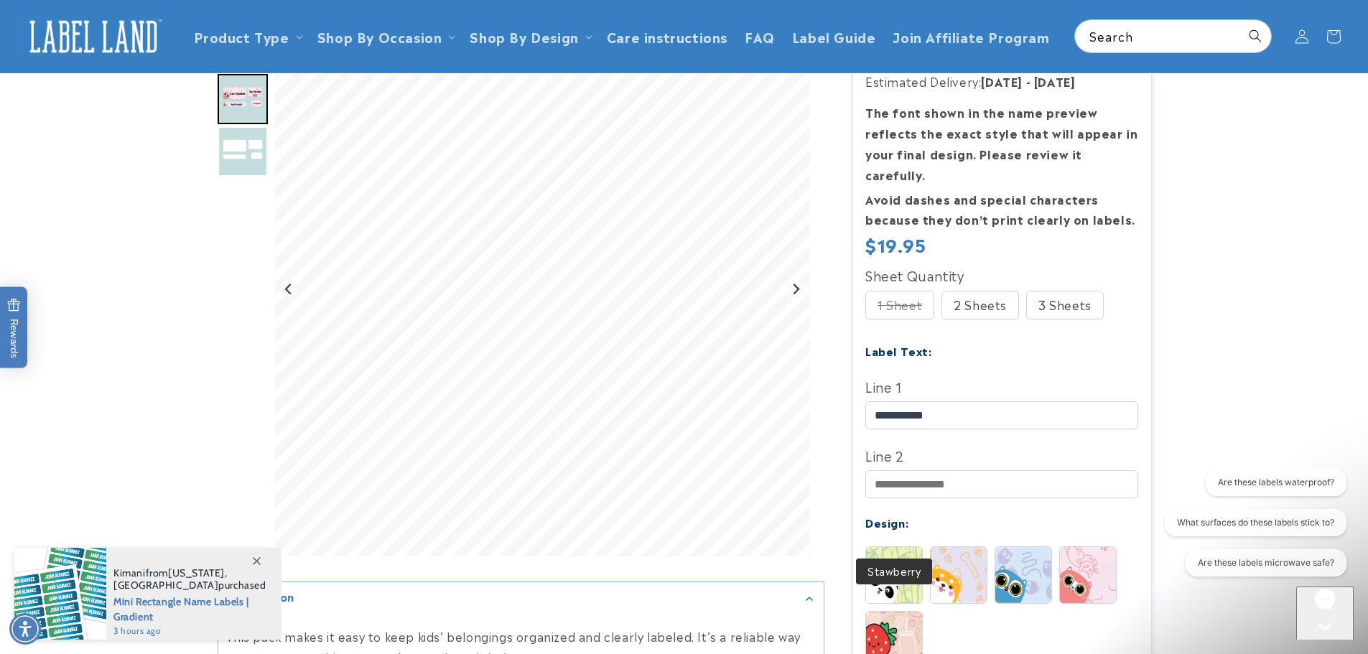
click at [899, 620] on img at bounding box center [894, 640] width 56 height 56
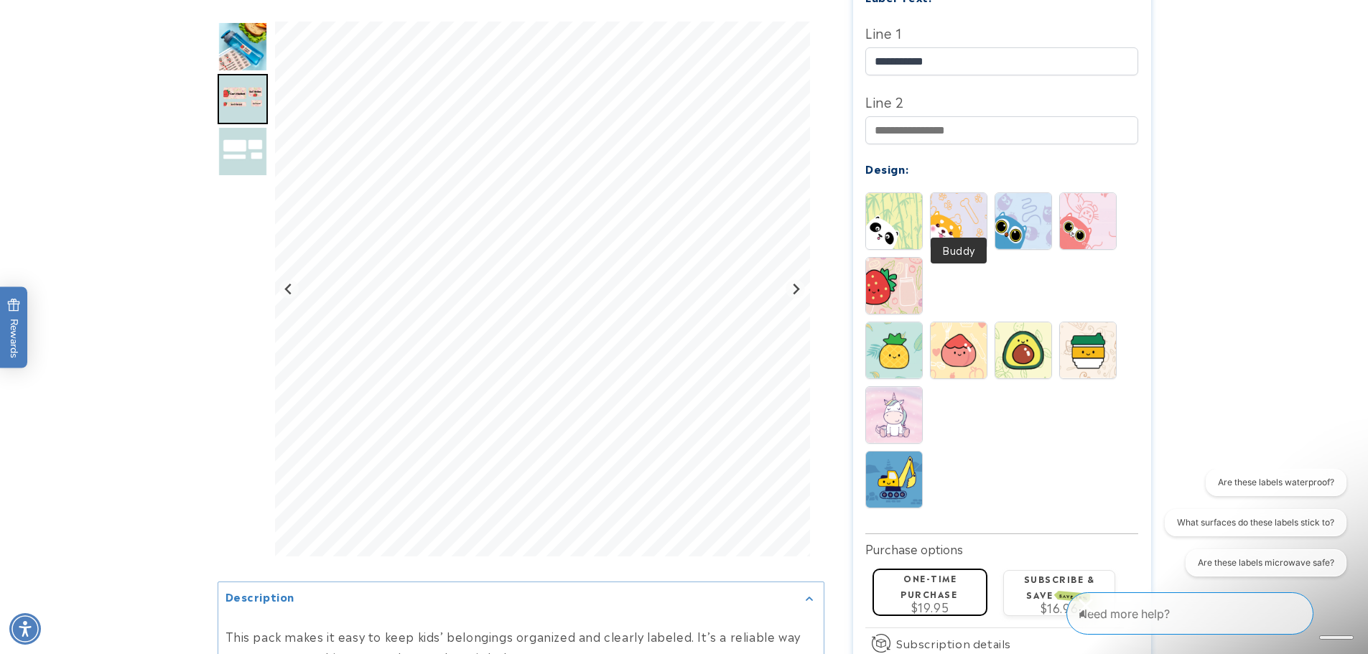
scroll to position [574, 0]
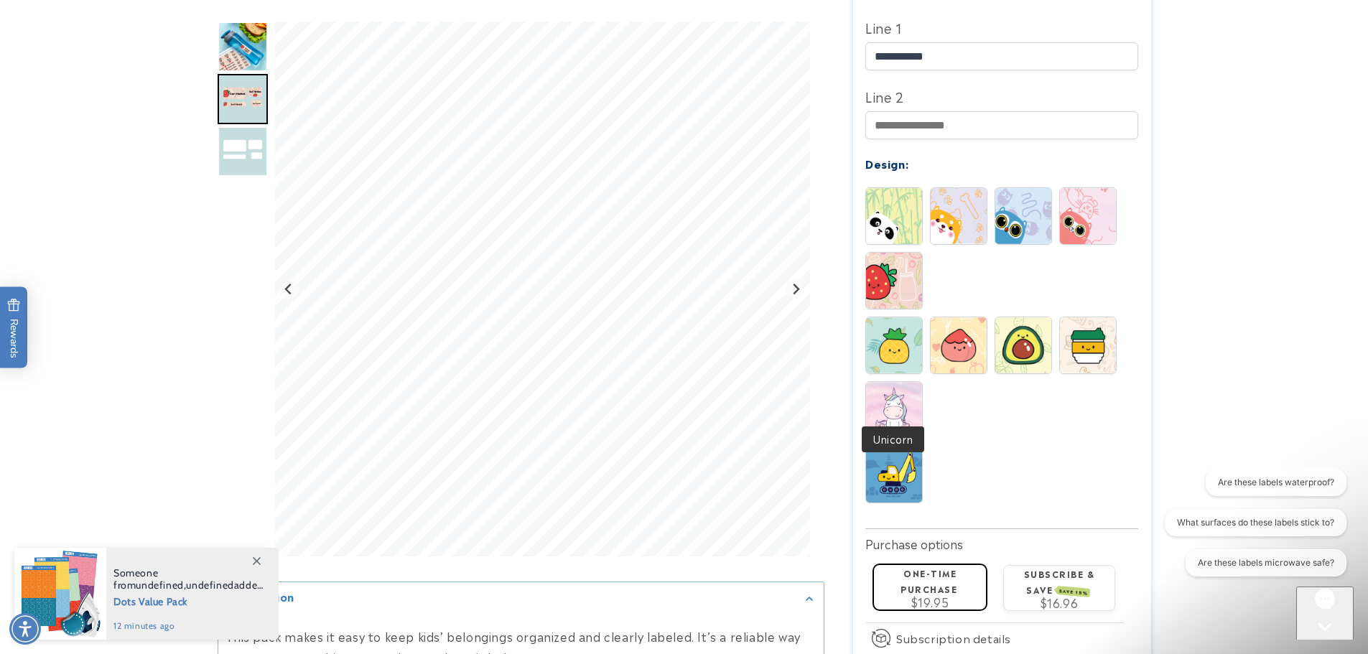
click at [903, 394] on img at bounding box center [894, 410] width 56 height 56
click at [942, 335] on img at bounding box center [959, 345] width 56 height 56
click at [904, 470] on img at bounding box center [894, 475] width 56 height 56
click at [900, 320] on img at bounding box center [894, 345] width 56 height 56
click at [888, 261] on img at bounding box center [894, 281] width 56 height 56
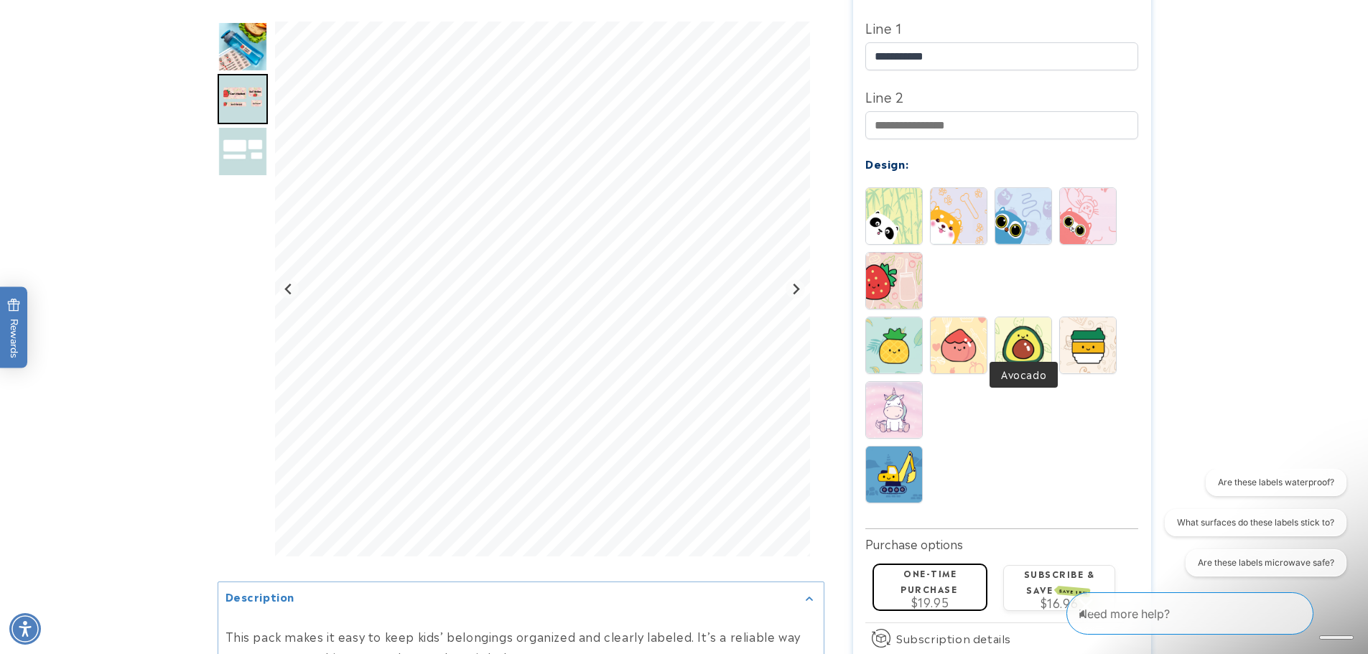
click at [1030, 335] on img at bounding box center [1023, 345] width 56 height 56
click at [1099, 343] on img at bounding box center [1088, 345] width 56 height 56
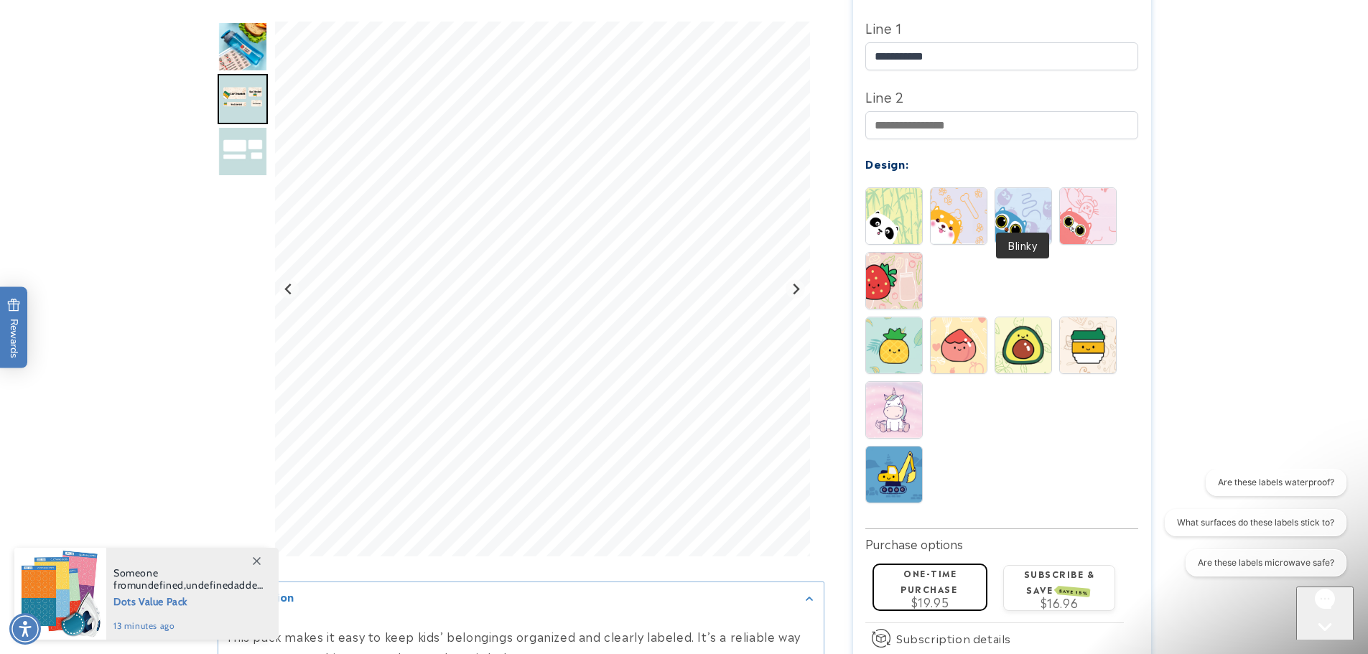
click at [1014, 212] on img at bounding box center [1023, 216] width 56 height 56
click at [950, 211] on img at bounding box center [959, 216] width 56 height 56
click at [911, 270] on img at bounding box center [894, 281] width 56 height 56
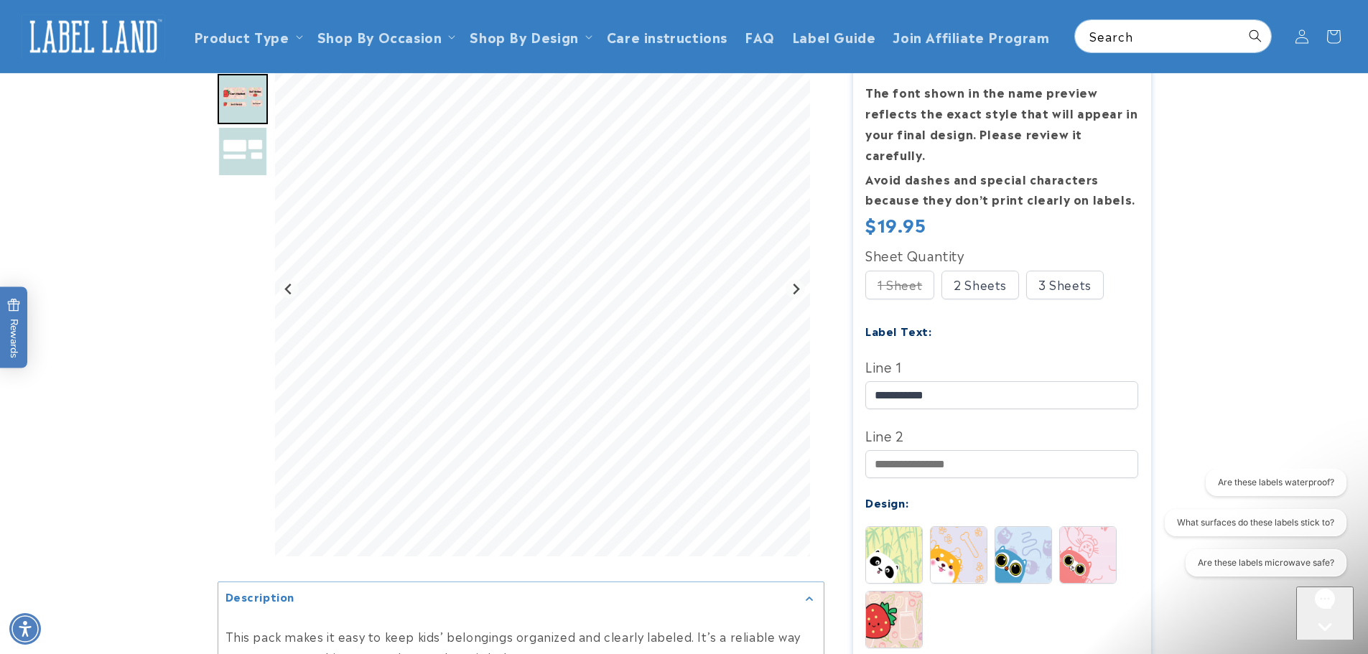
scroll to position [215, 0]
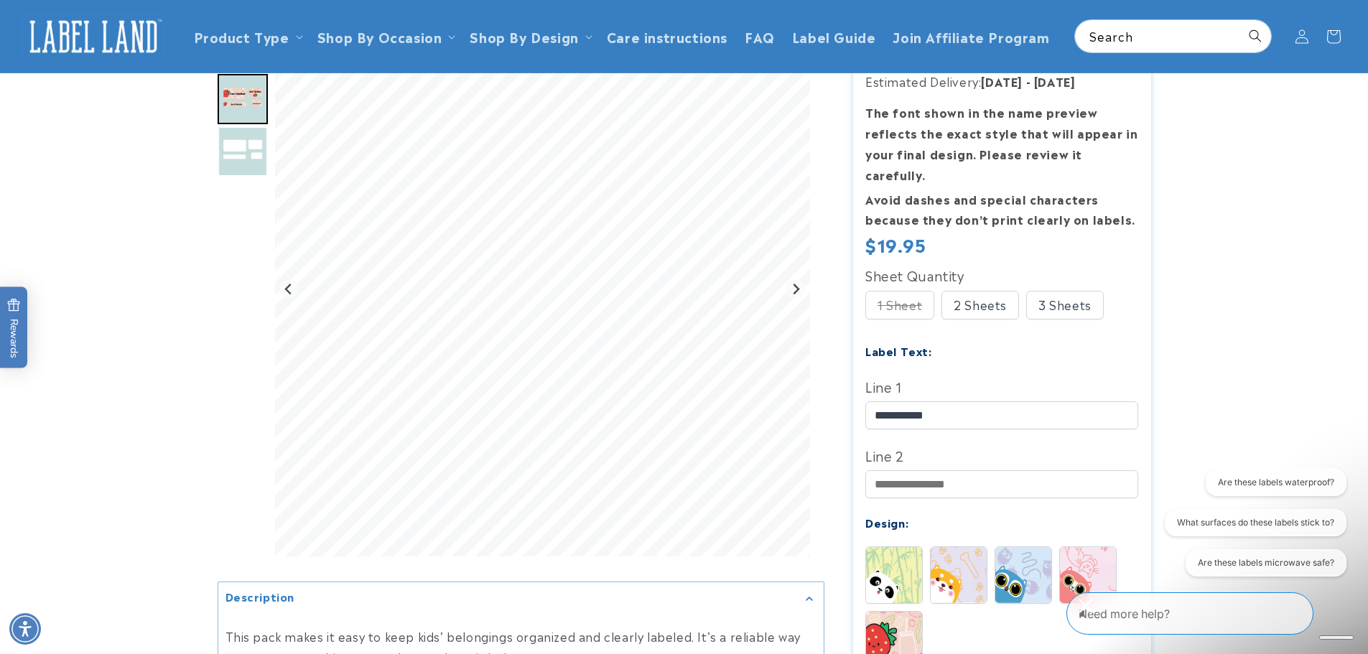
click at [1041, 292] on div "3 Sheets" at bounding box center [1065, 305] width 78 height 29
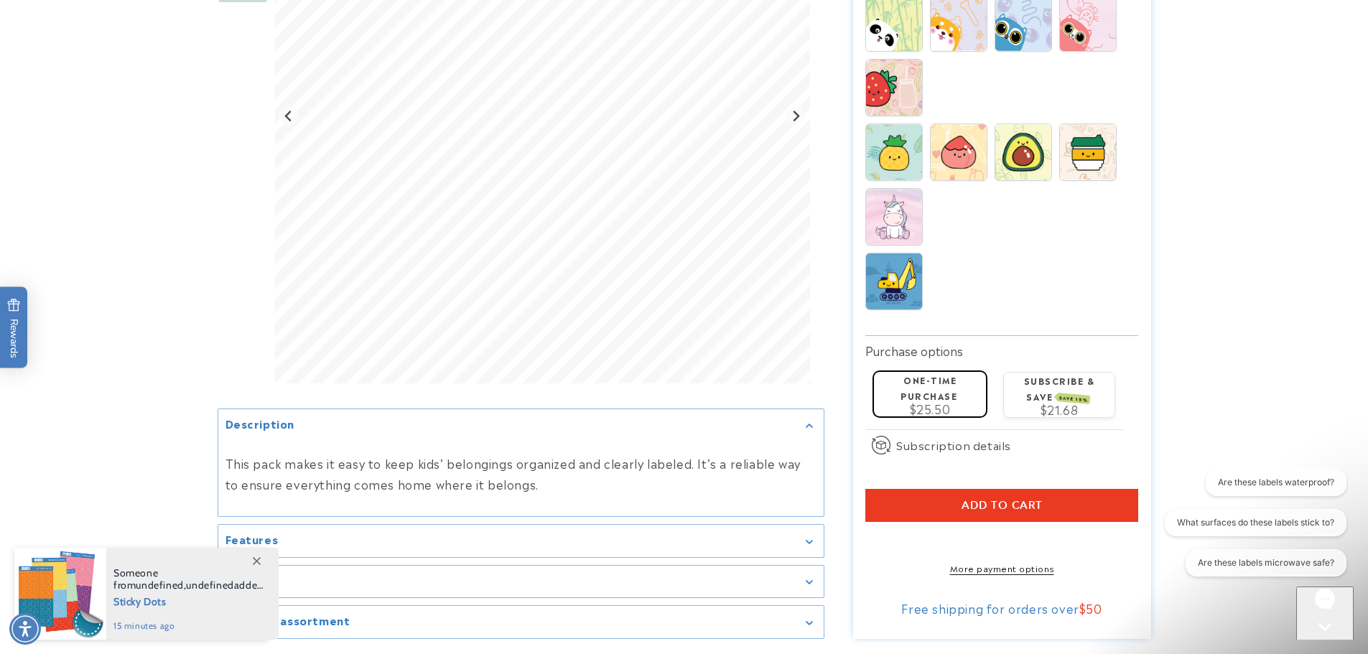
scroll to position [790, 0]
